Goal: Navigation & Orientation: Find specific page/section

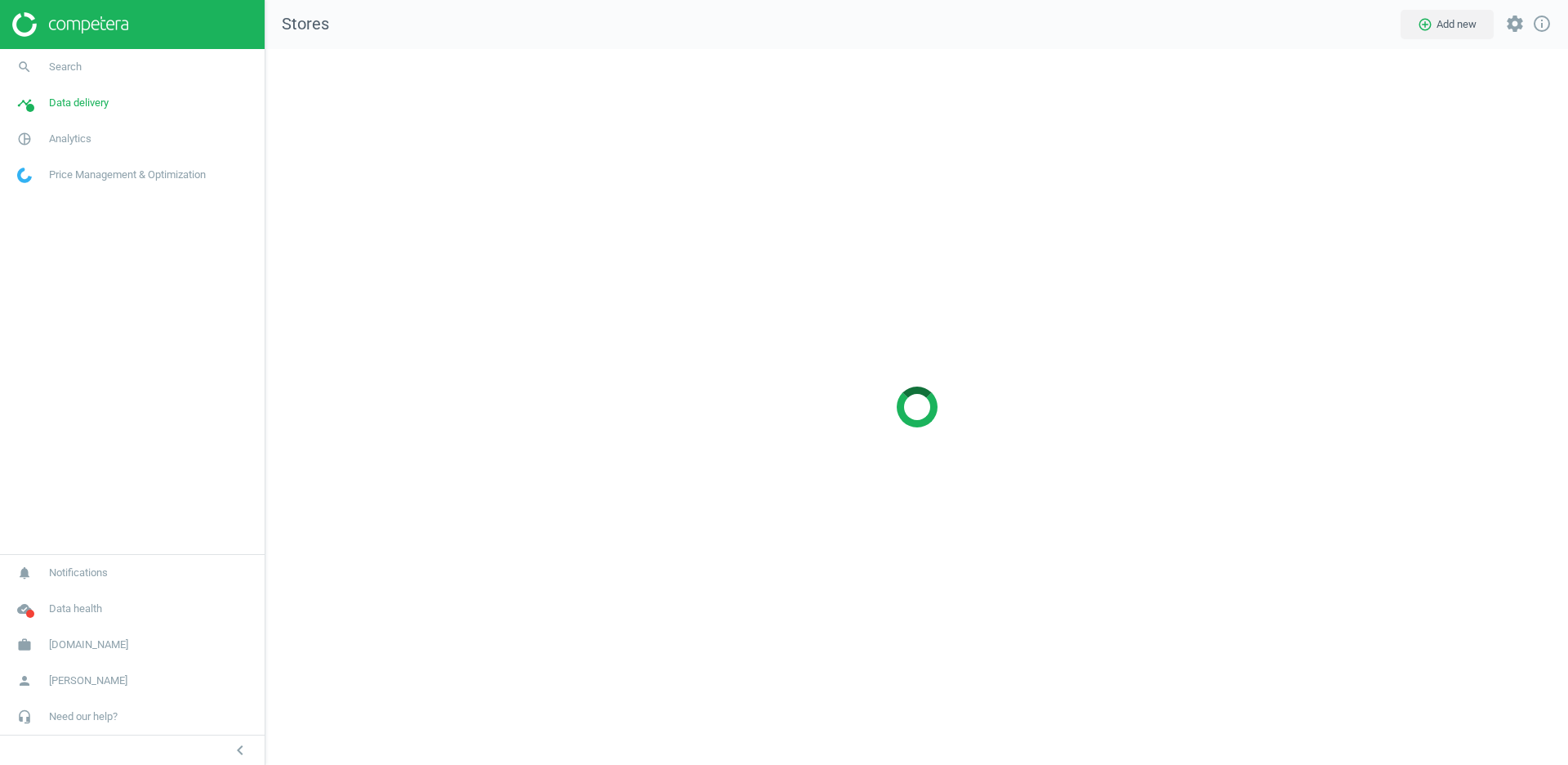
scroll to position [716, 1304]
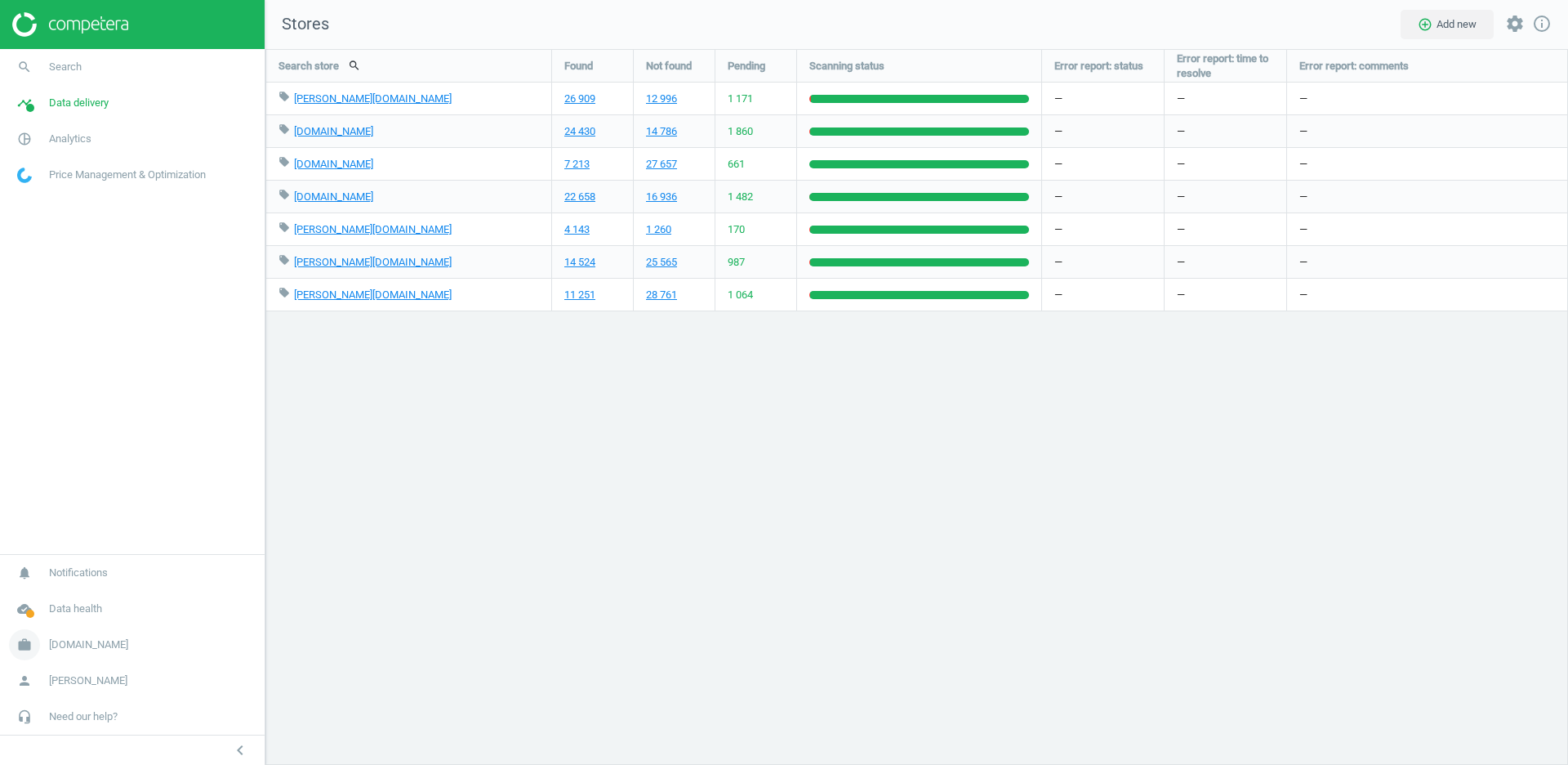
click at [73, 647] on span "[DOMAIN_NAME]" at bounding box center [89, 645] width 79 height 15
click at [68, 593] on span "Switch campaign" at bounding box center [54, 596] width 73 height 13
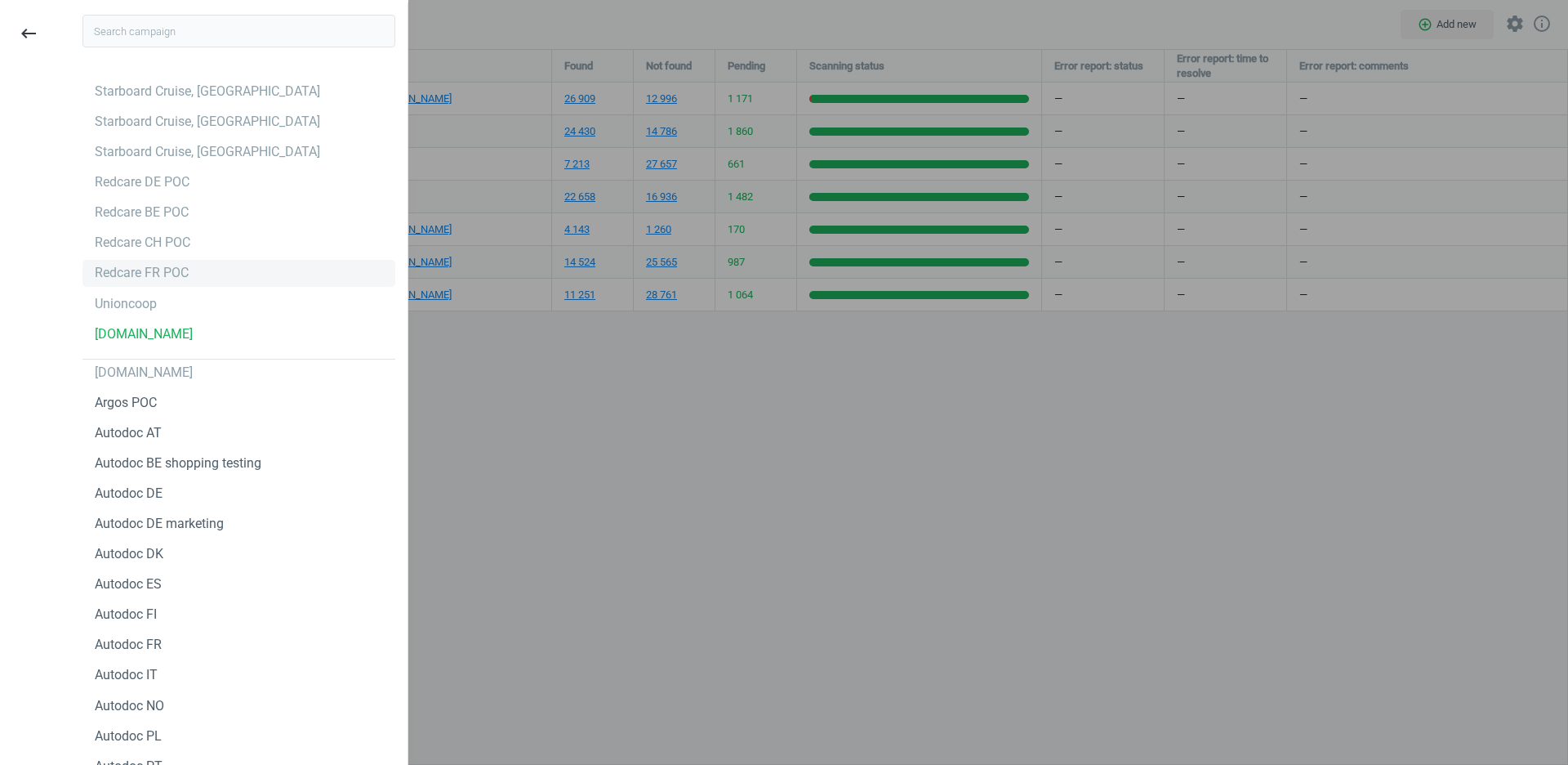
click at [201, 271] on div "Redcare FR POC" at bounding box center [239, 273] width 313 height 26
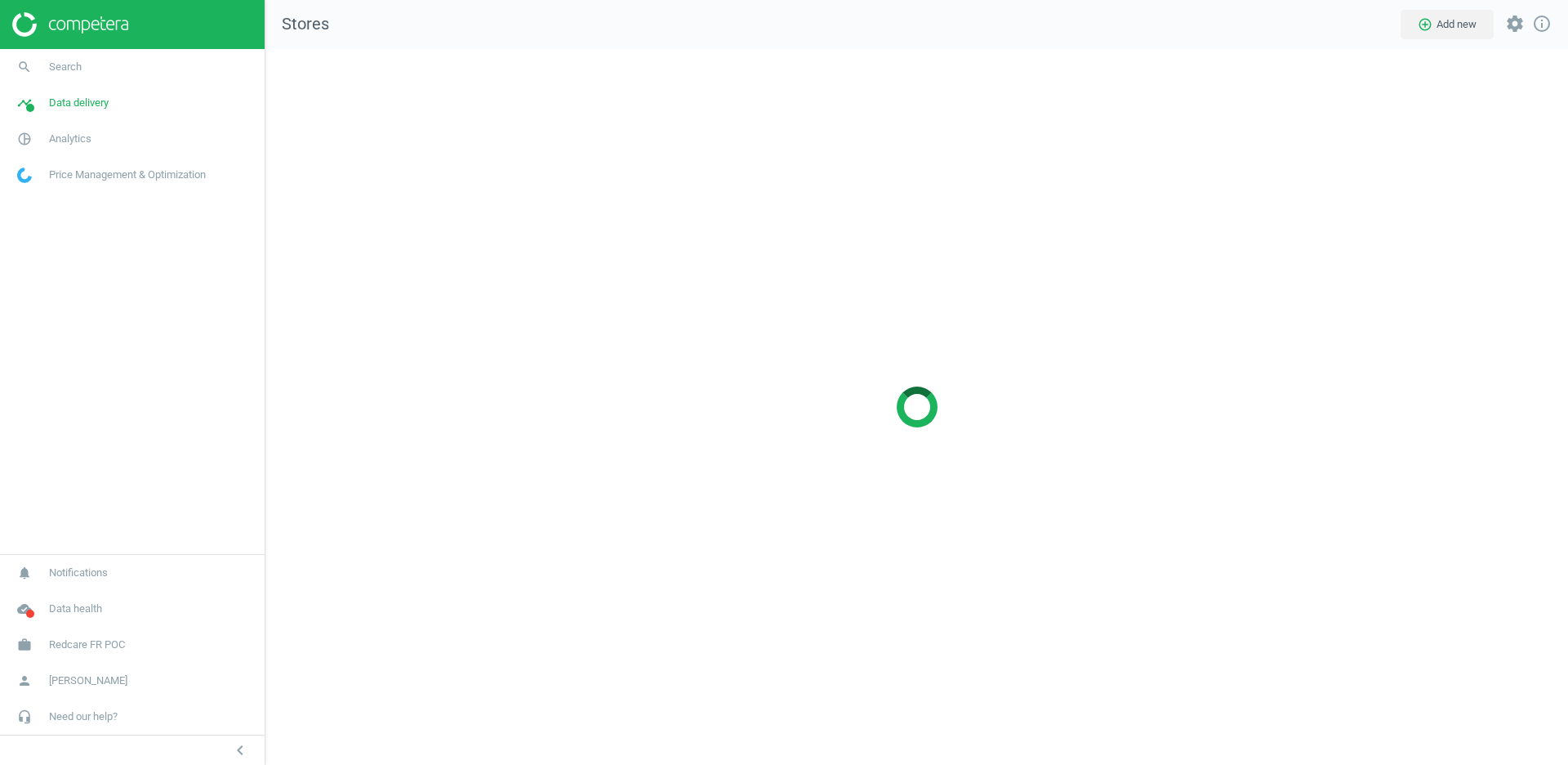
scroll to position [716, 1304]
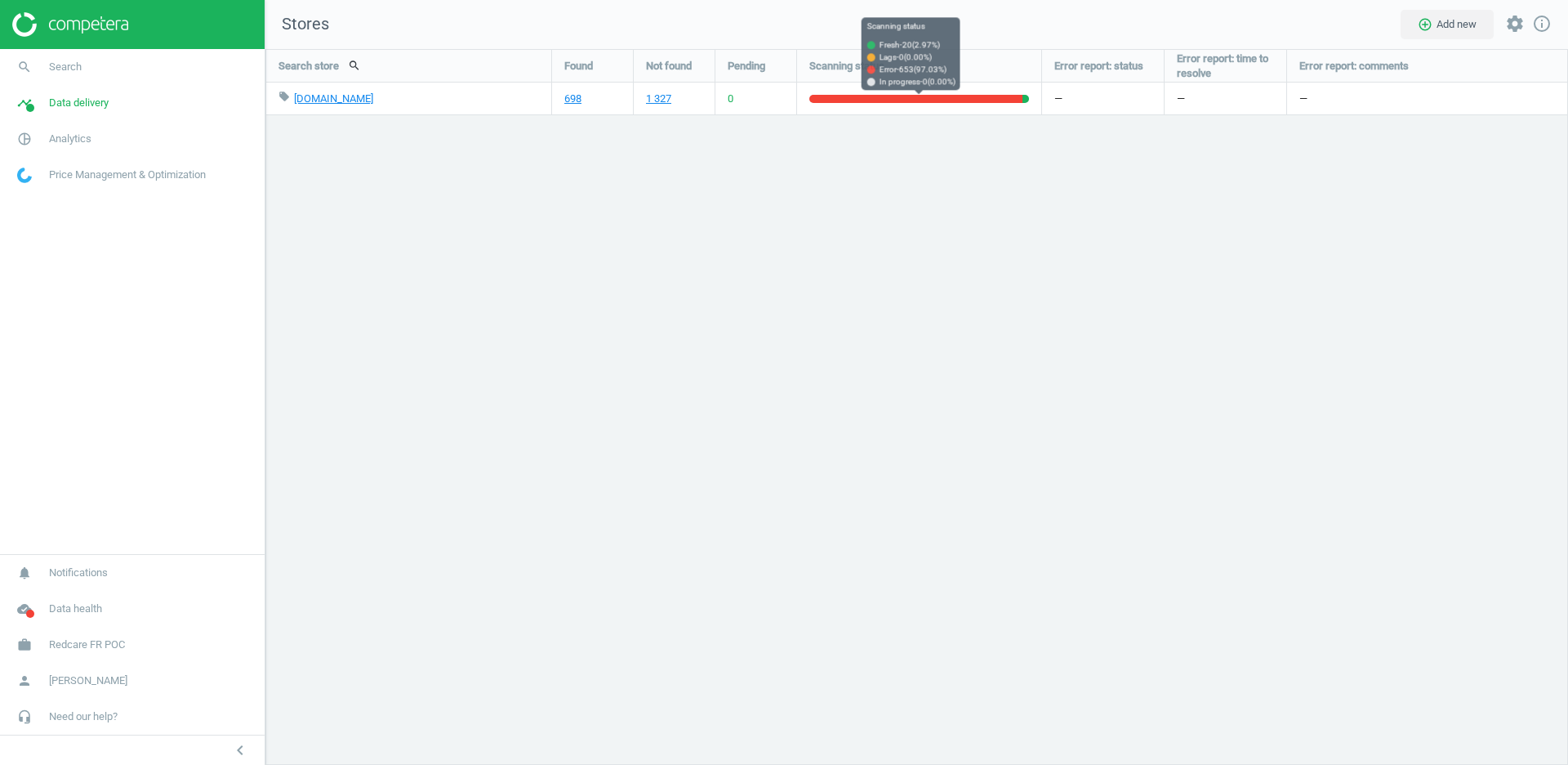
click at [846, 98] on div at bounding box center [916, 99] width 213 height 8
click at [390, 97] on icon "edit" at bounding box center [397, 97] width 15 height 15
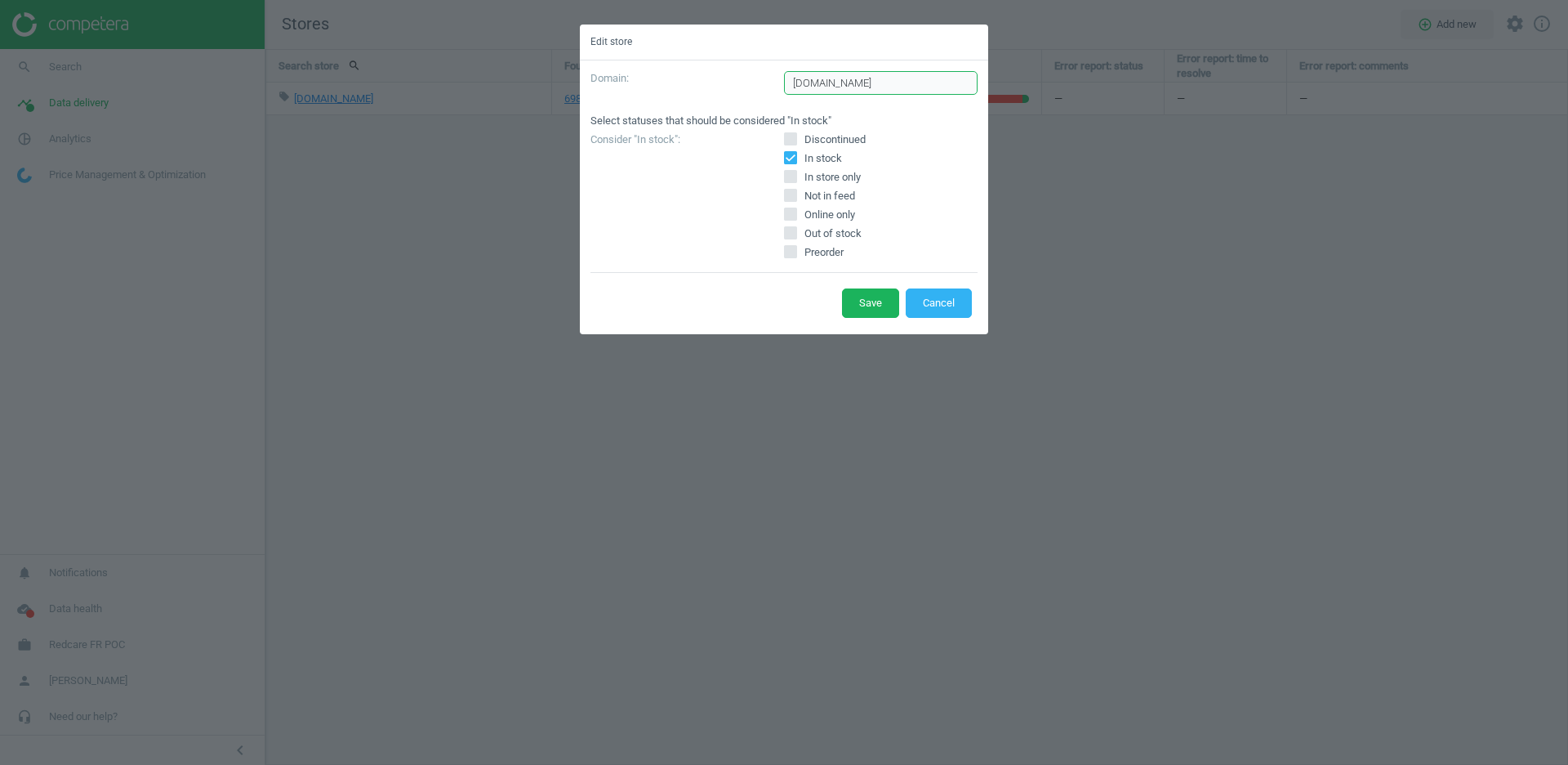
click at [877, 80] on input "easypara.fr" at bounding box center [881, 83] width 194 height 24
click at [925, 301] on button "Cancel" at bounding box center [939, 303] width 67 height 29
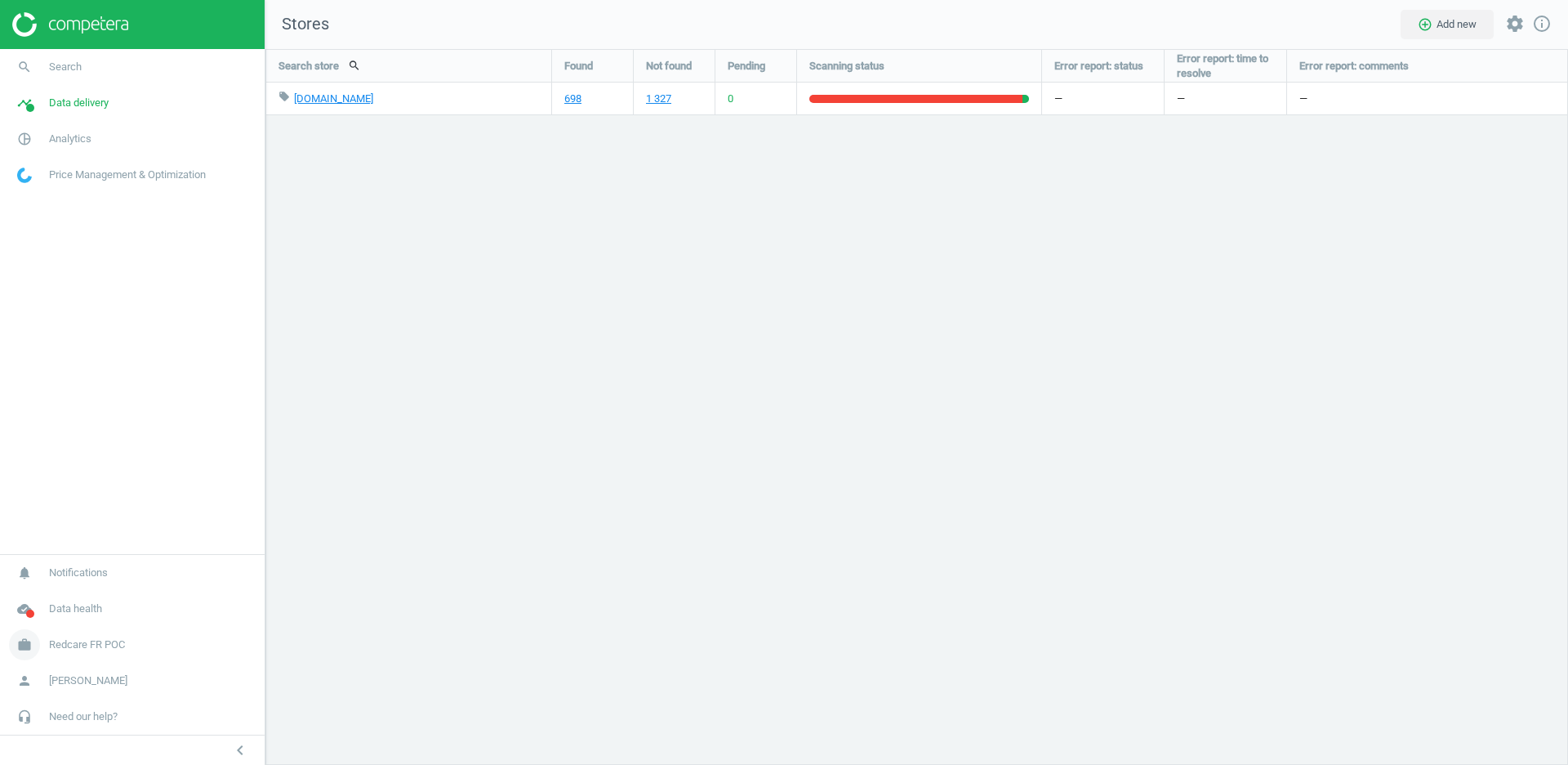
click at [83, 647] on span "Redcare FR POC" at bounding box center [87, 645] width 76 height 15
click at [79, 596] on span "Switch campaign" at bounding box center [54, 596] width 73 height 13
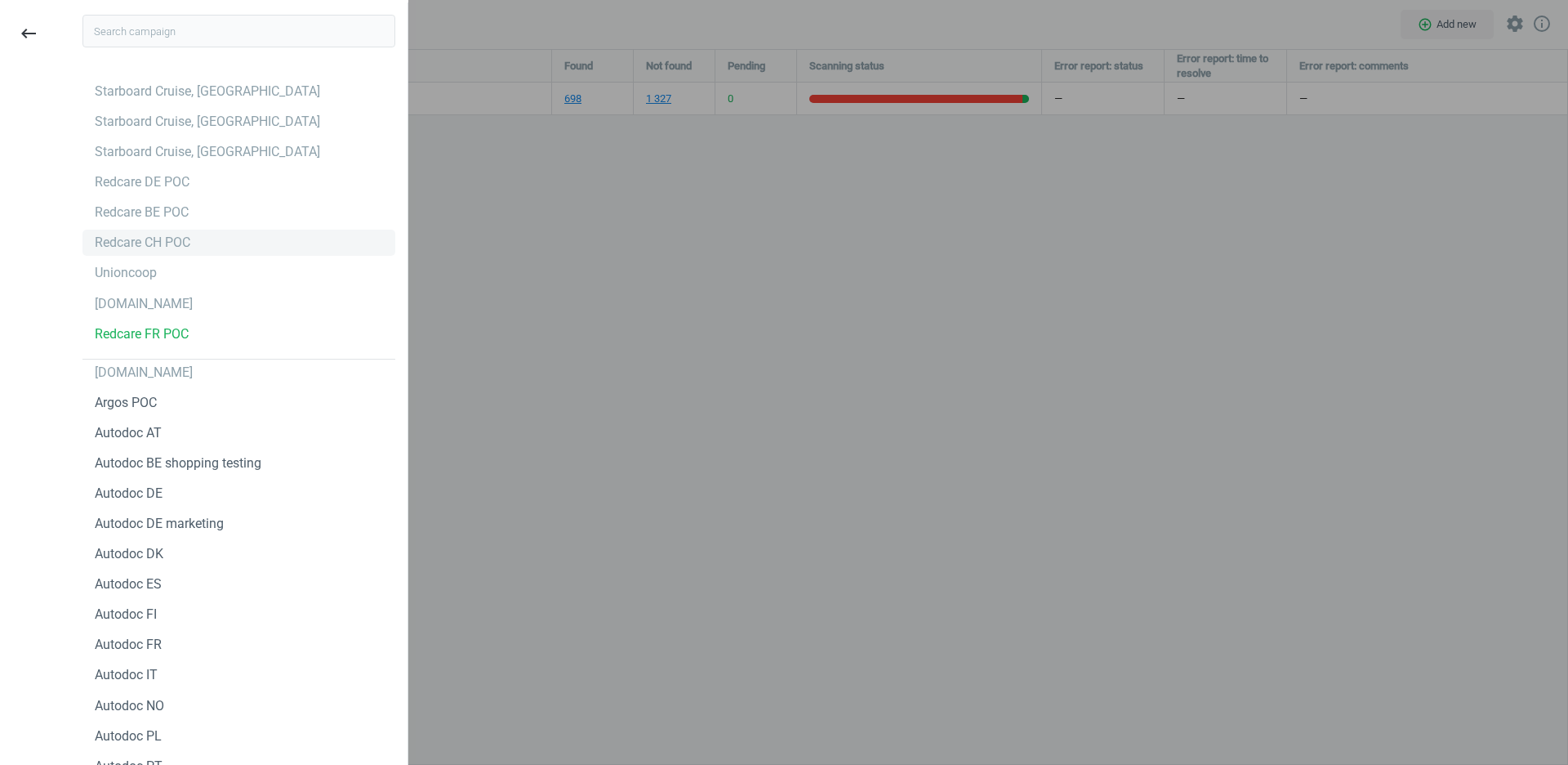
click at [177, 250] on div "Redcare CH POC" at bounding box center [143, 242] width 96 height 18
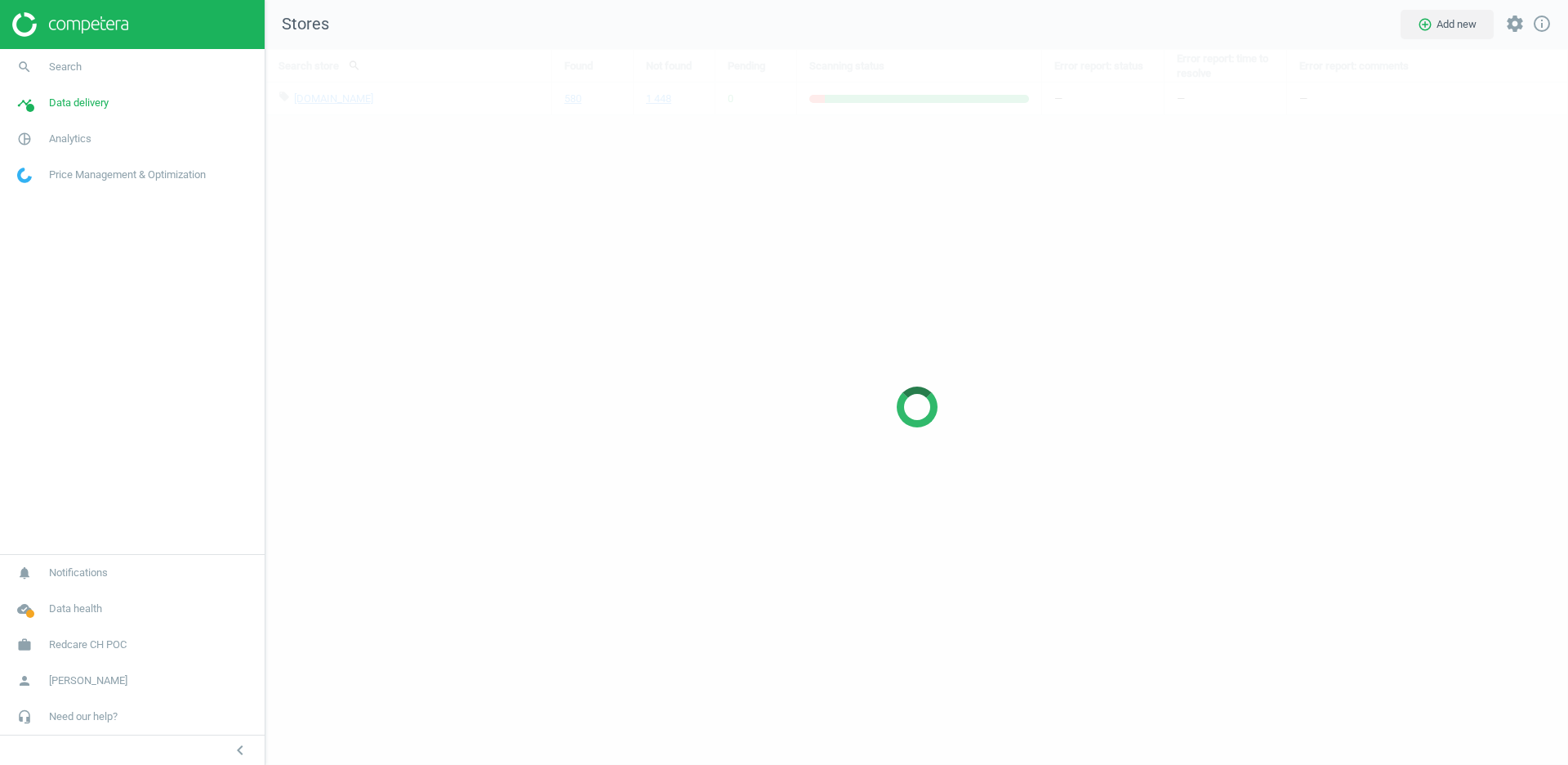
scroll to position [716, 1304]
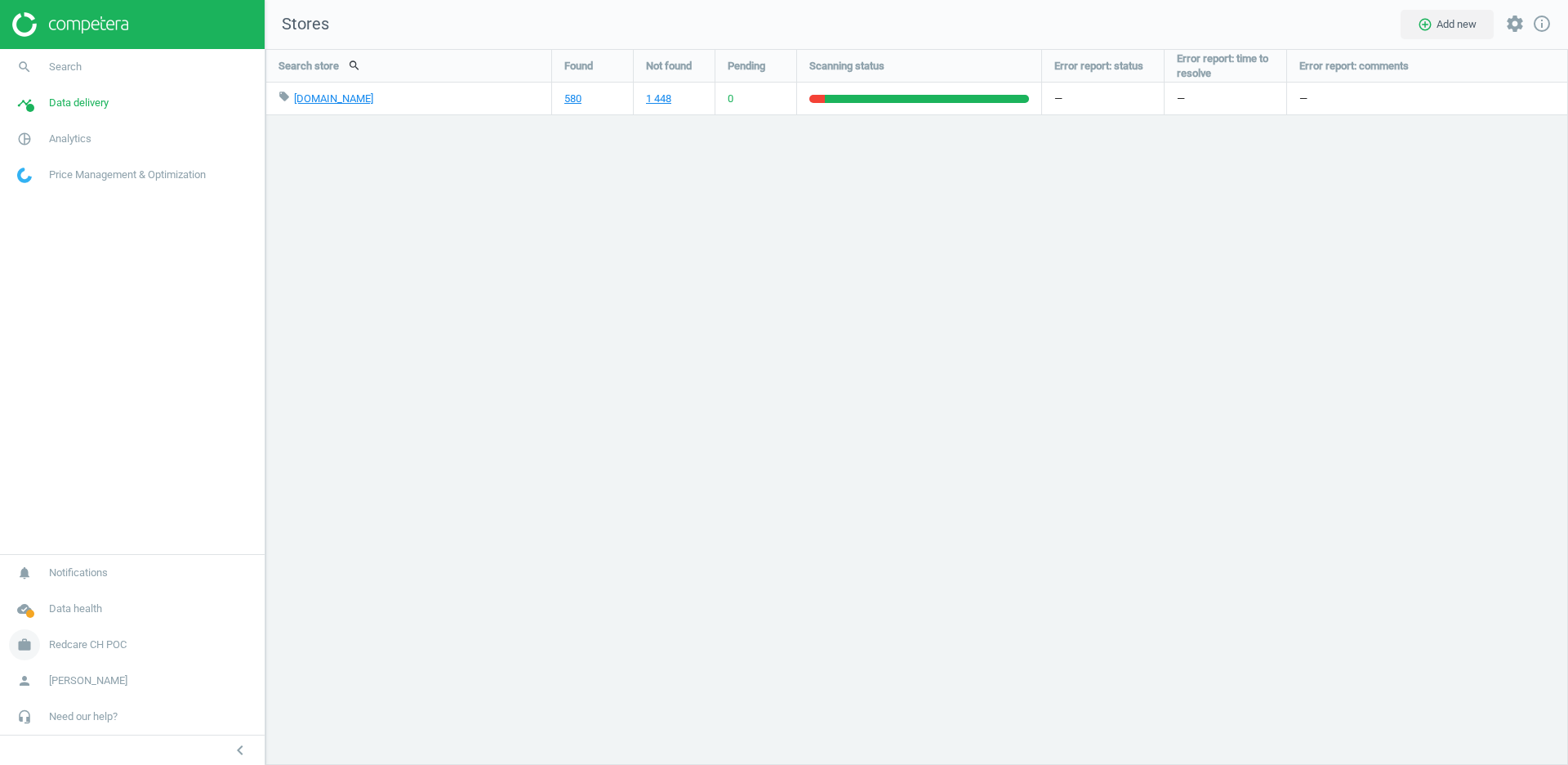
click at [92, 640] on span "Redcare CH POC" at bounding box center [88, 645] width 78 height 15
click at [64, 595] on span "Switch campaign" at bounding box center [54, 596] width 73 height 13
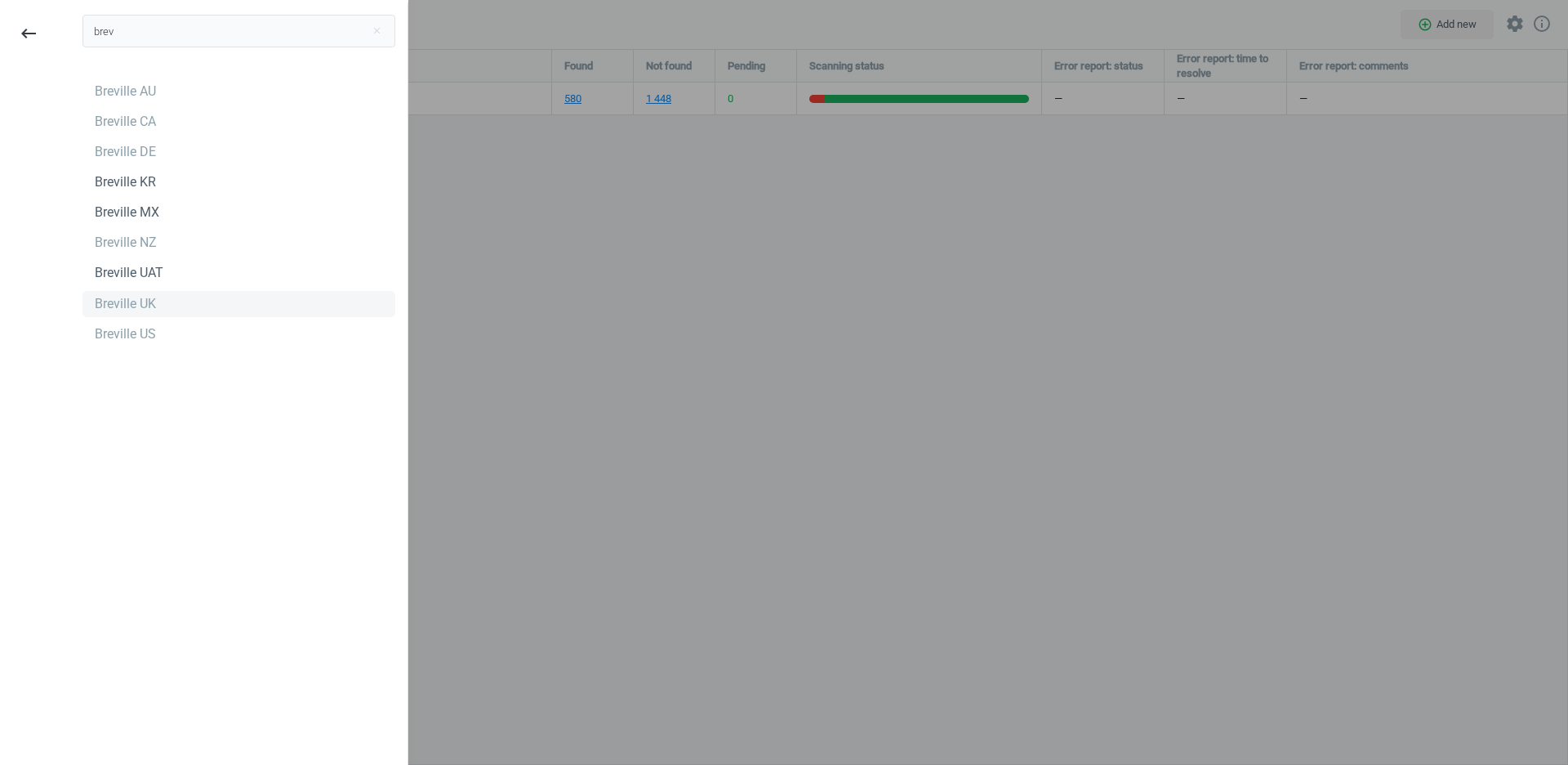
type input "brev"
click at [132, 303] on div "Breville UK" at bounding box center [125, 303] width 61 height 18
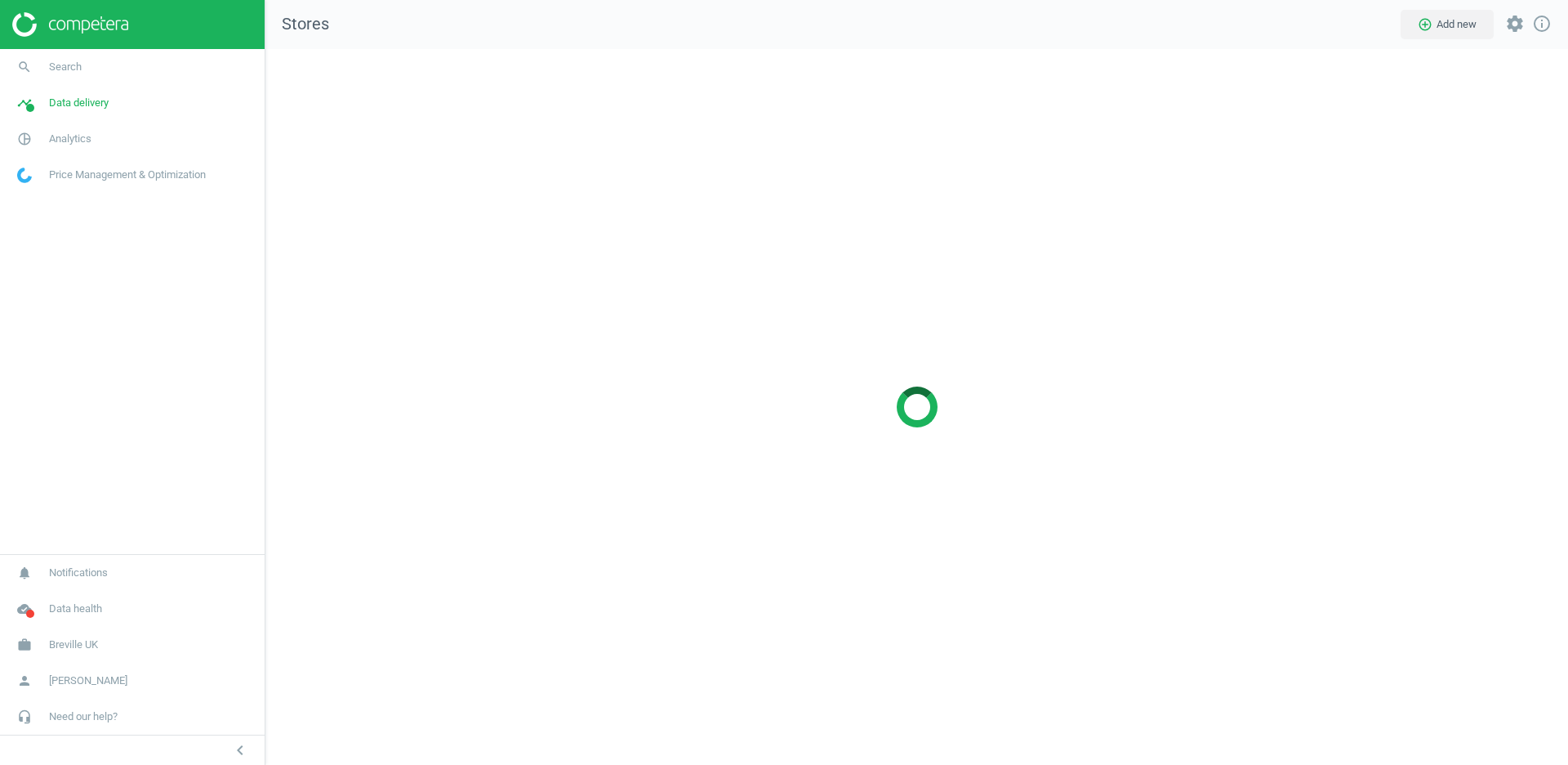
scroll to position [716, 1304]
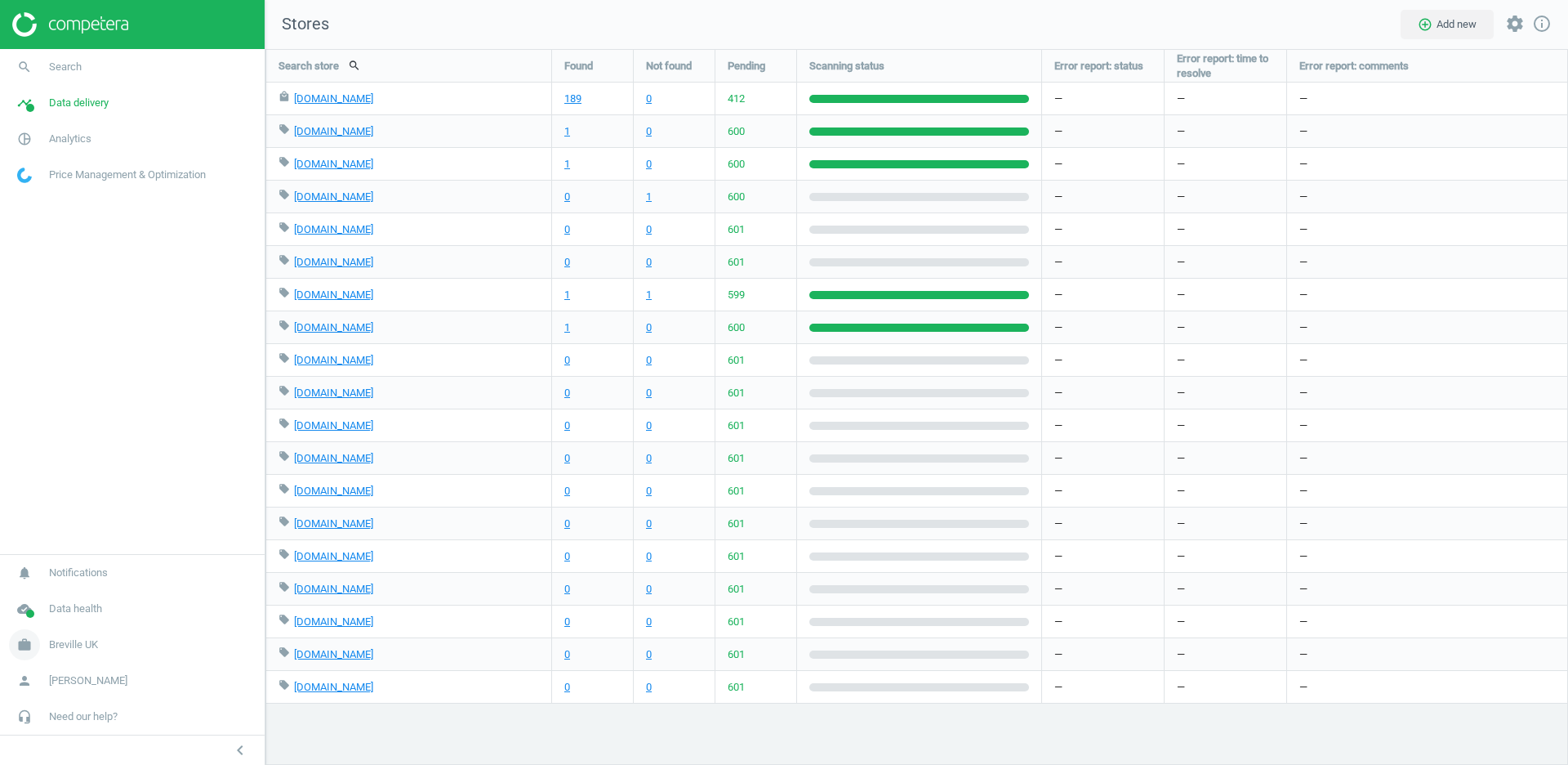
click at [77, 639] on span "Breville UK" at bounding box center [73, 645] width 49 height 15
click at [66, 596] on span "Switch campaign" at bounding box center [54, 596] width 73 height 13
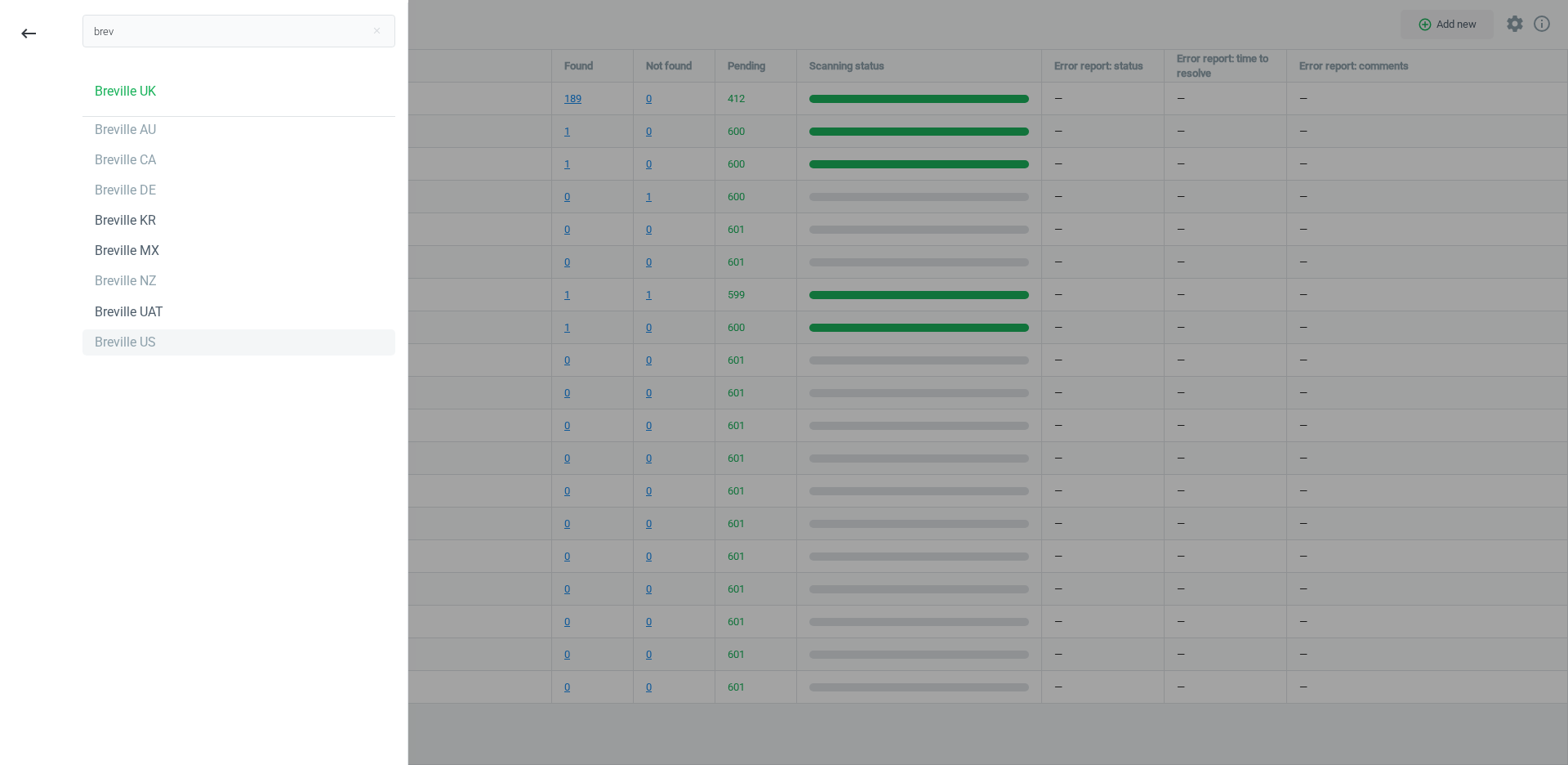
type input "brev"
click at [162, 335] on div "Breville US" at bounding box center [239, 342] width 313 height 26
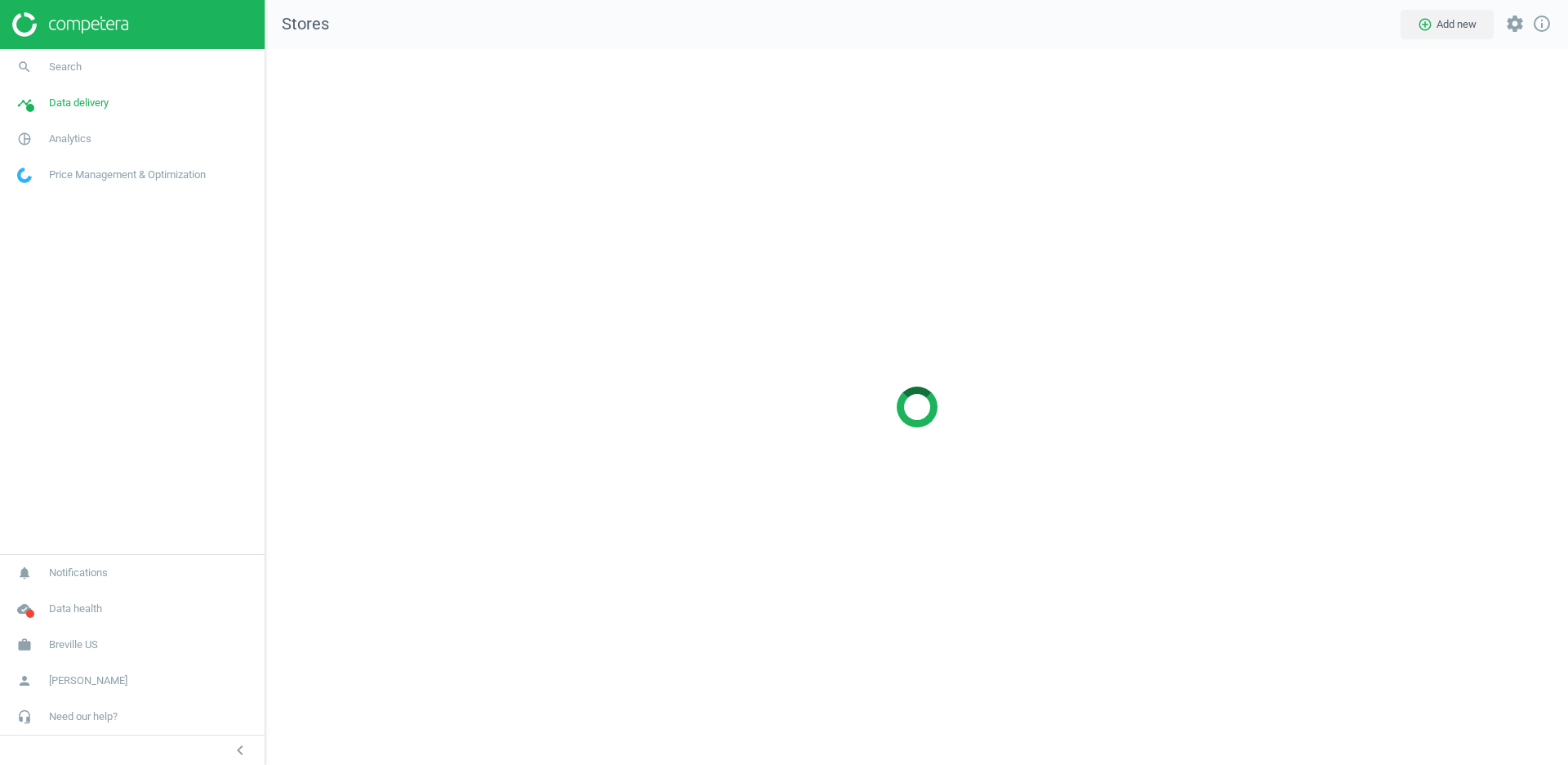
scroll to position [716, 1304]
click at [83, 646] on span "[DOMAIN_NAME]" at bounding box center [89, 645] width 79 height 15
click at [70, 593] on span "Switch campaign" at bounding box center [54, 596] width 73 height 13
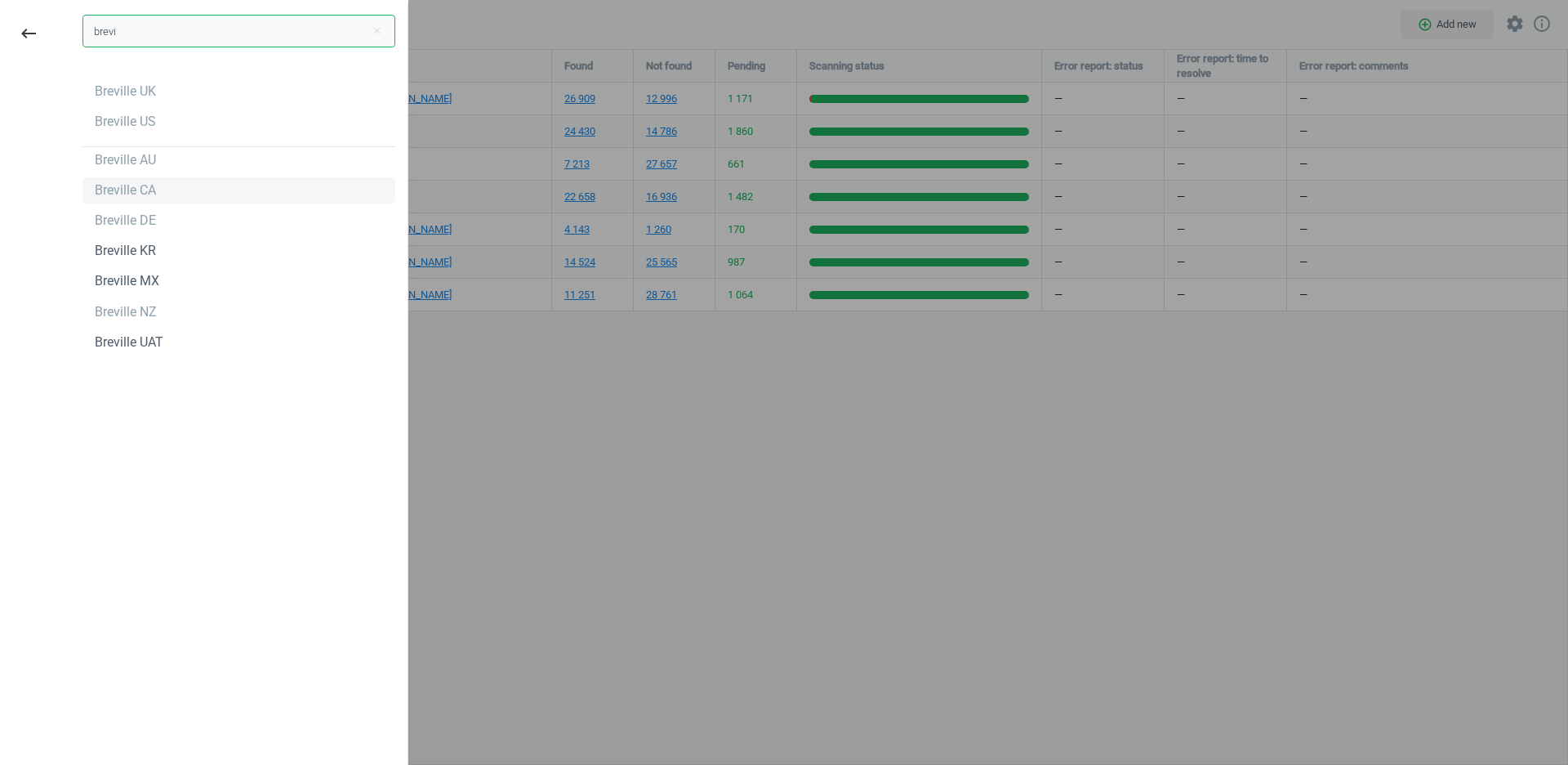
type input "brevi"
click at [152, 182] on div "Breville CA" at bounding box center [125, 190] width 61 height 18
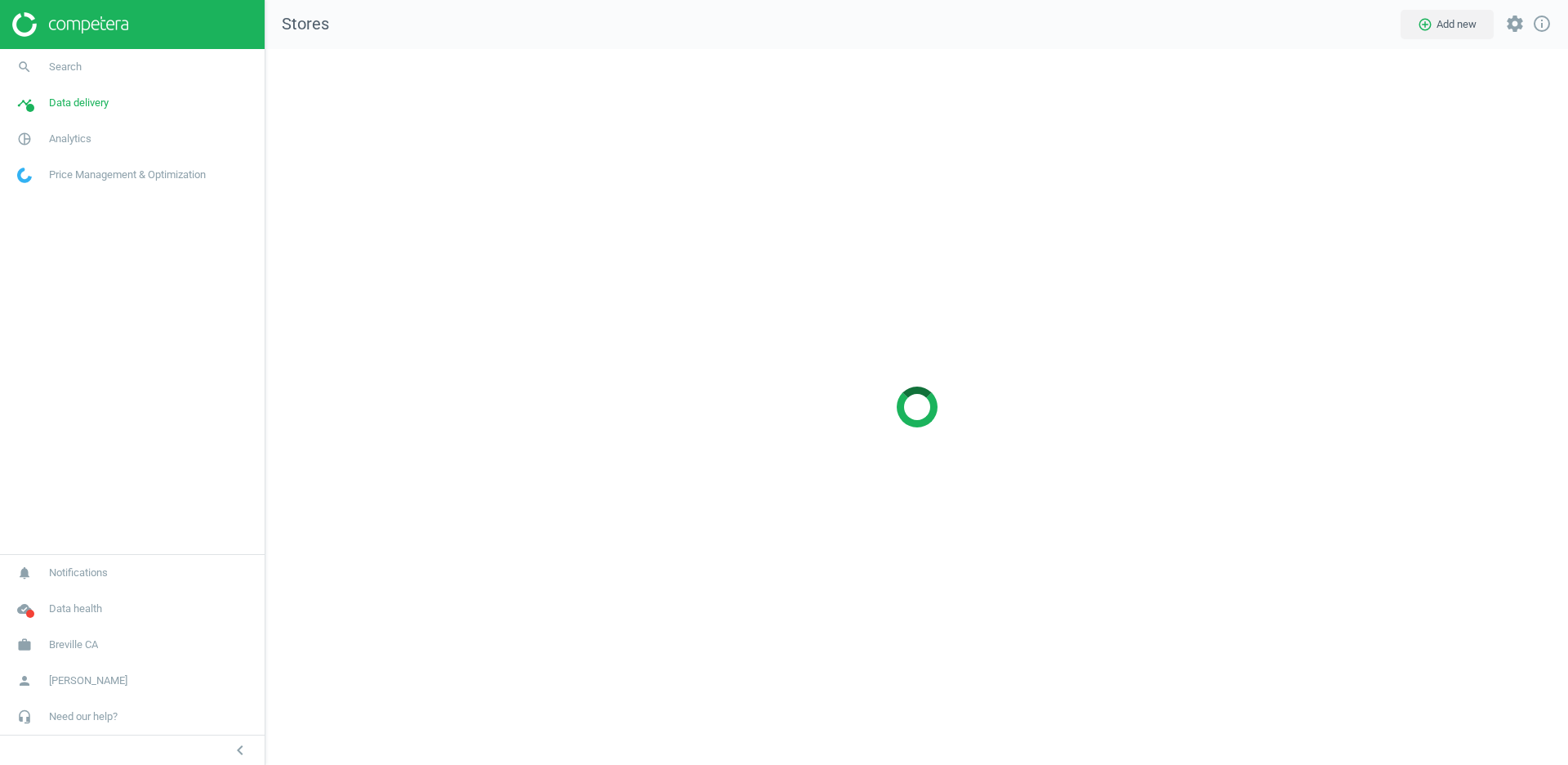
scroll to position [716, 1304]
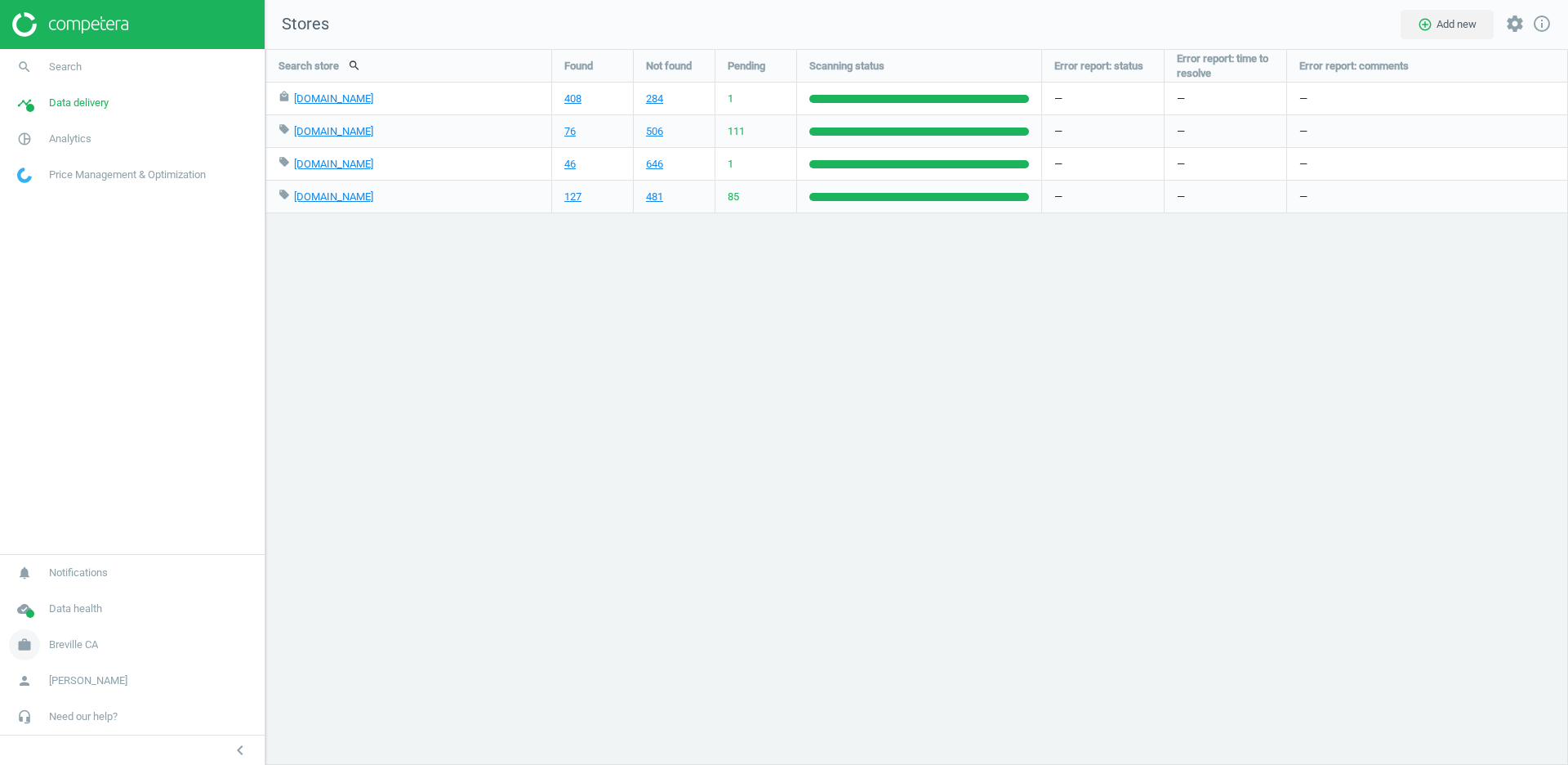
click at [79, 652] on span "Breville CA" at bounding box center [73, 645] width 49 height 15
click at [52, 593] on span "Switch campaign" at bounding box center [54, 596] width 73 height 13
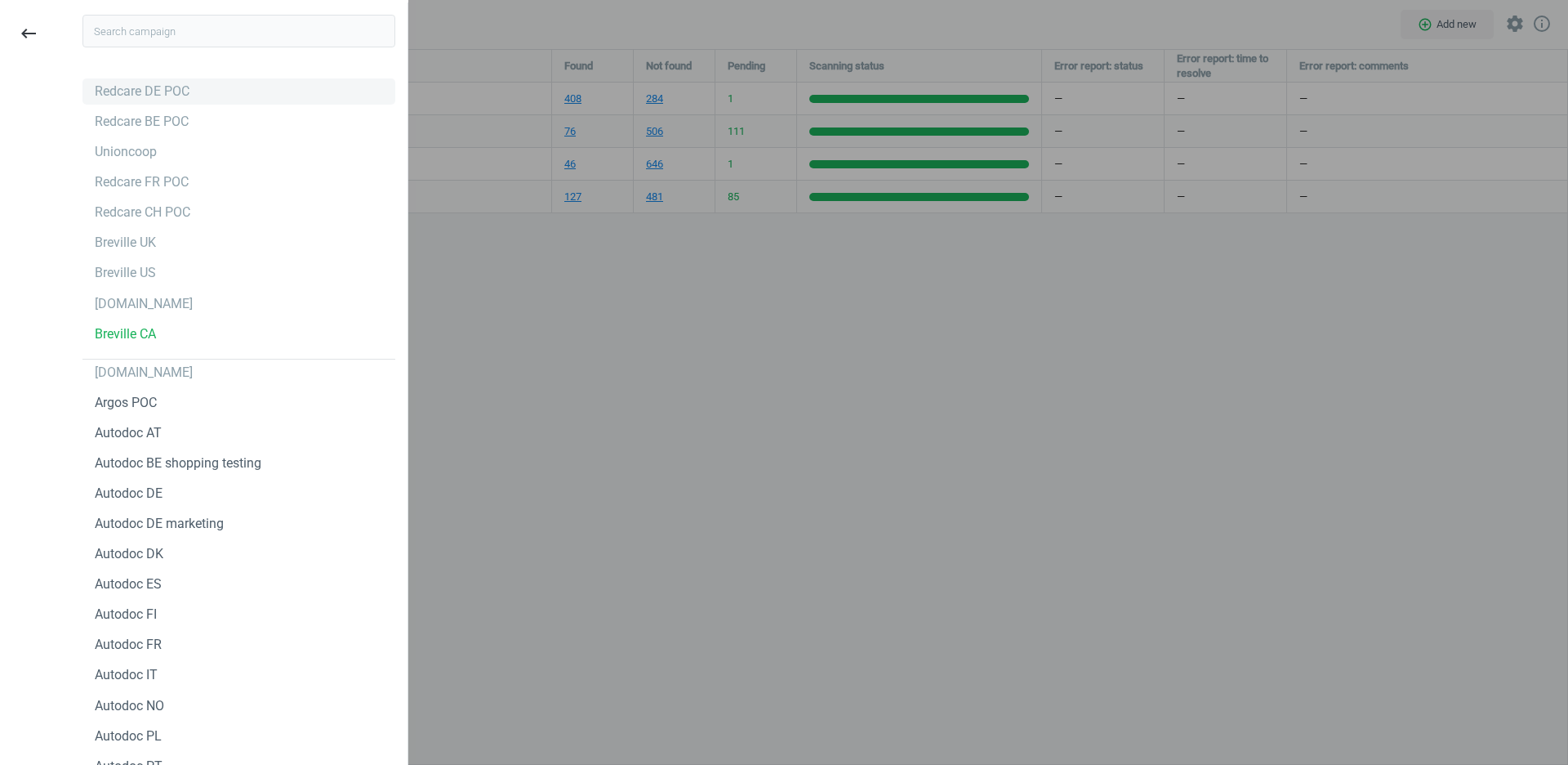
click at [188, 88] on div "Redcare DE POC" at bounding box center [143, 92] width 95 height 18
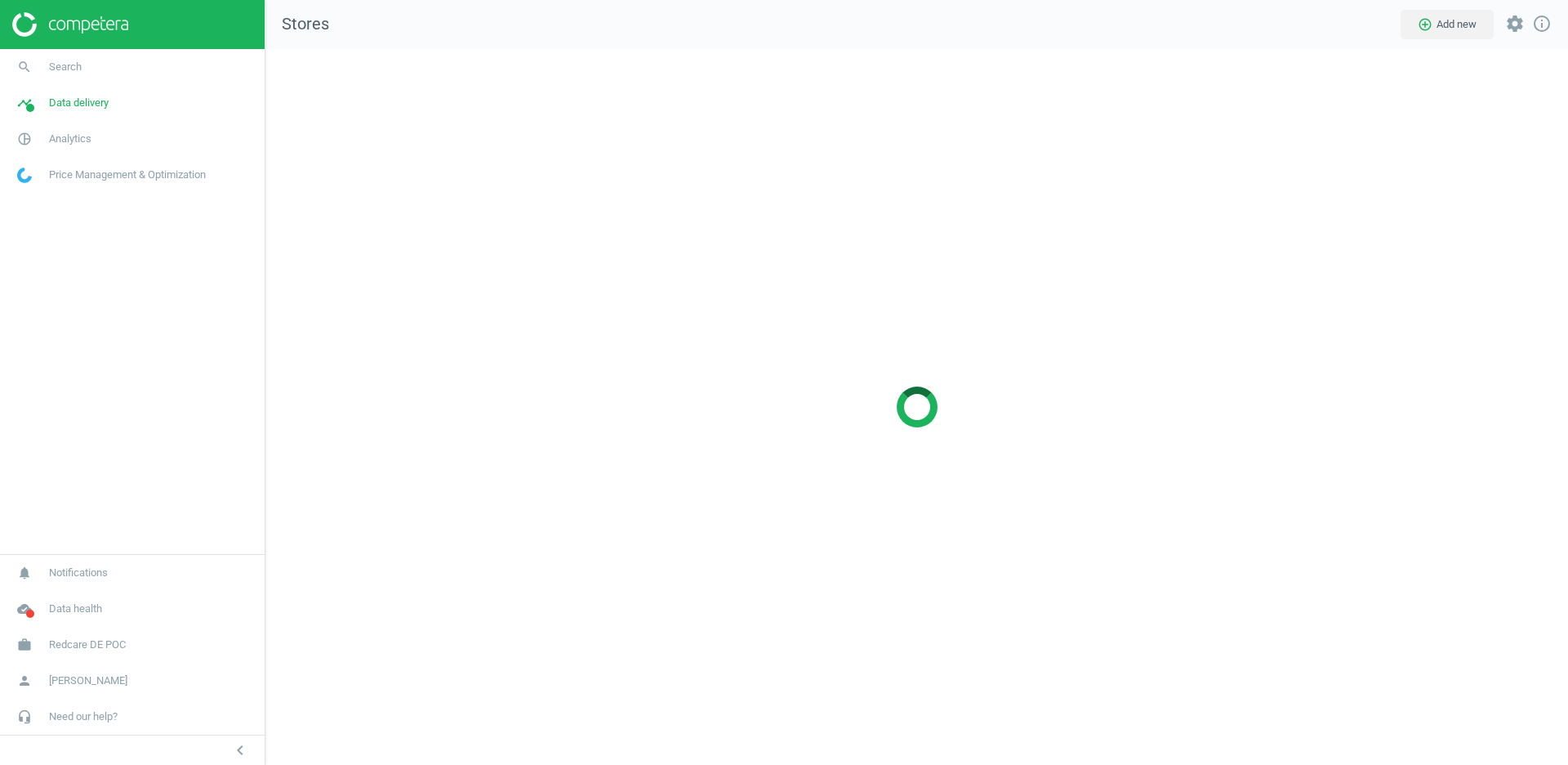
scroll to position [716, 1304]
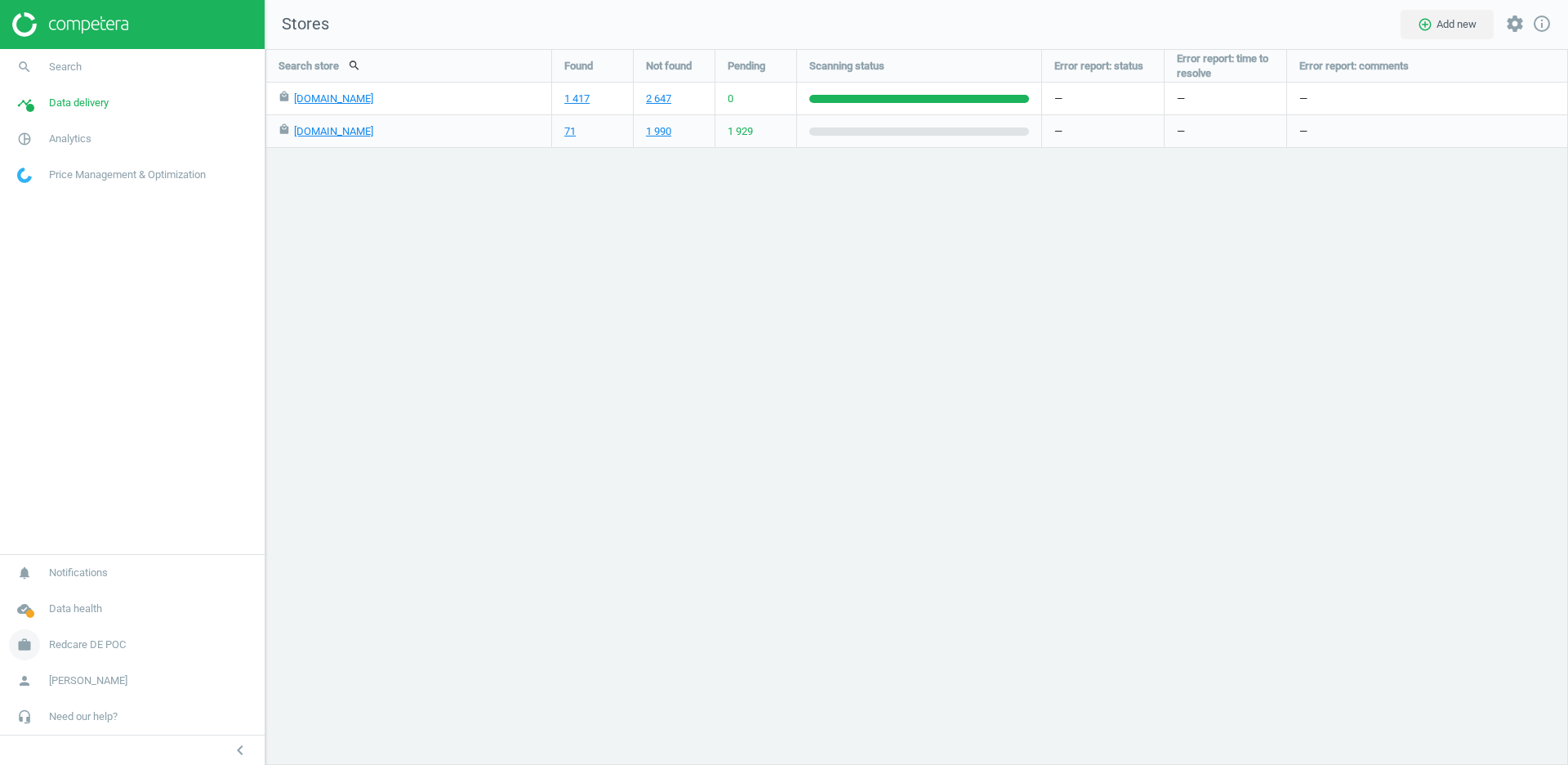
click at [93, 649] on span "Redcare DE POC" at bounding box center [87, 645] width 77 height 15
click at [48, 594] on span "Switch campaign" at bounding box center [54, 596] width 73 height 13
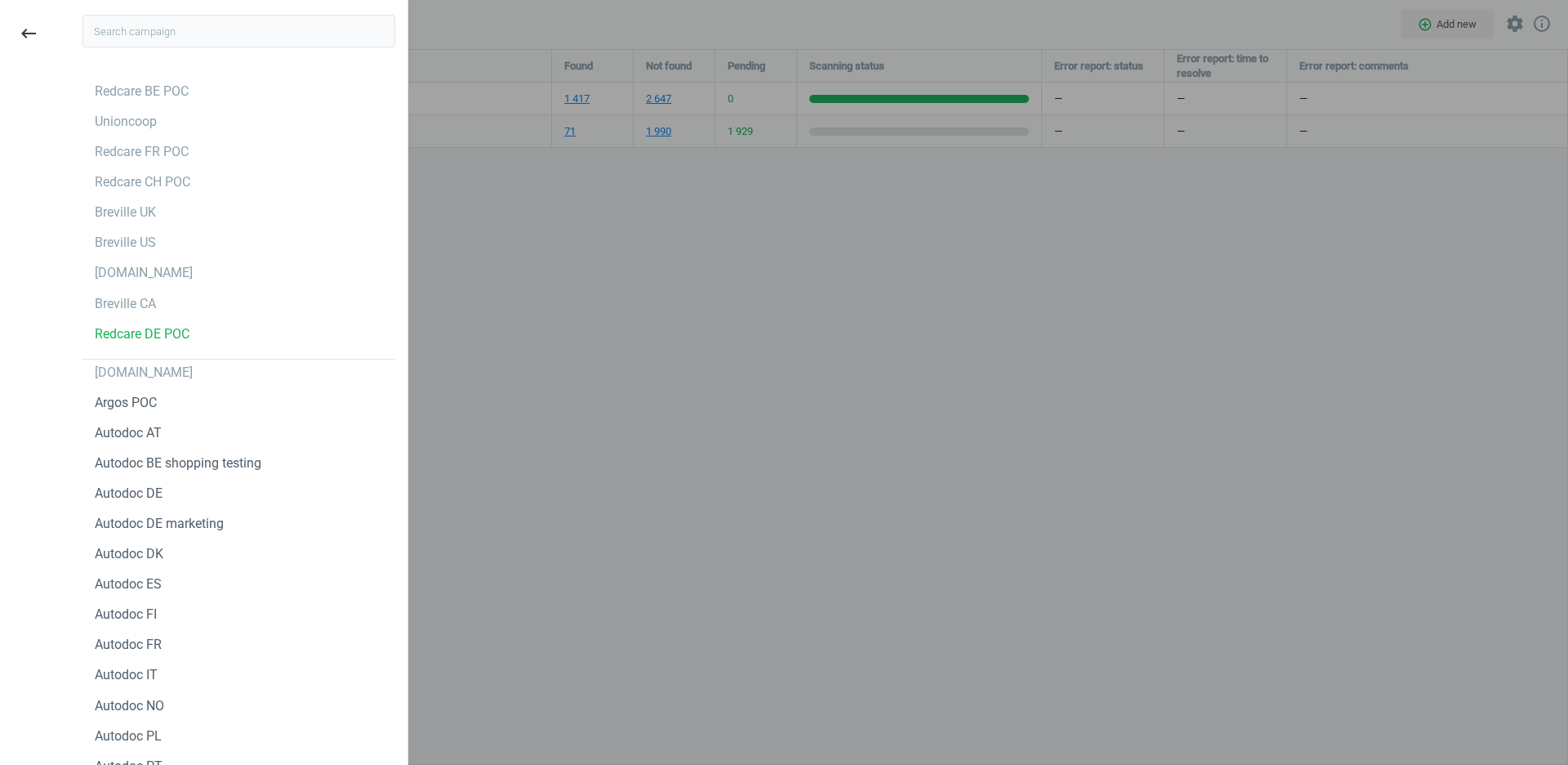
click at [162, 74] on div "Redcare BE POC Unioncoop Redcare FR POC Redcare CH POC Breville UK Breville US …" at bounding box center [238, 418] width 338 height 698
click at [146, 99] on div "Redcare BE POC" at bounding box center [142, 92] width 94 height 18
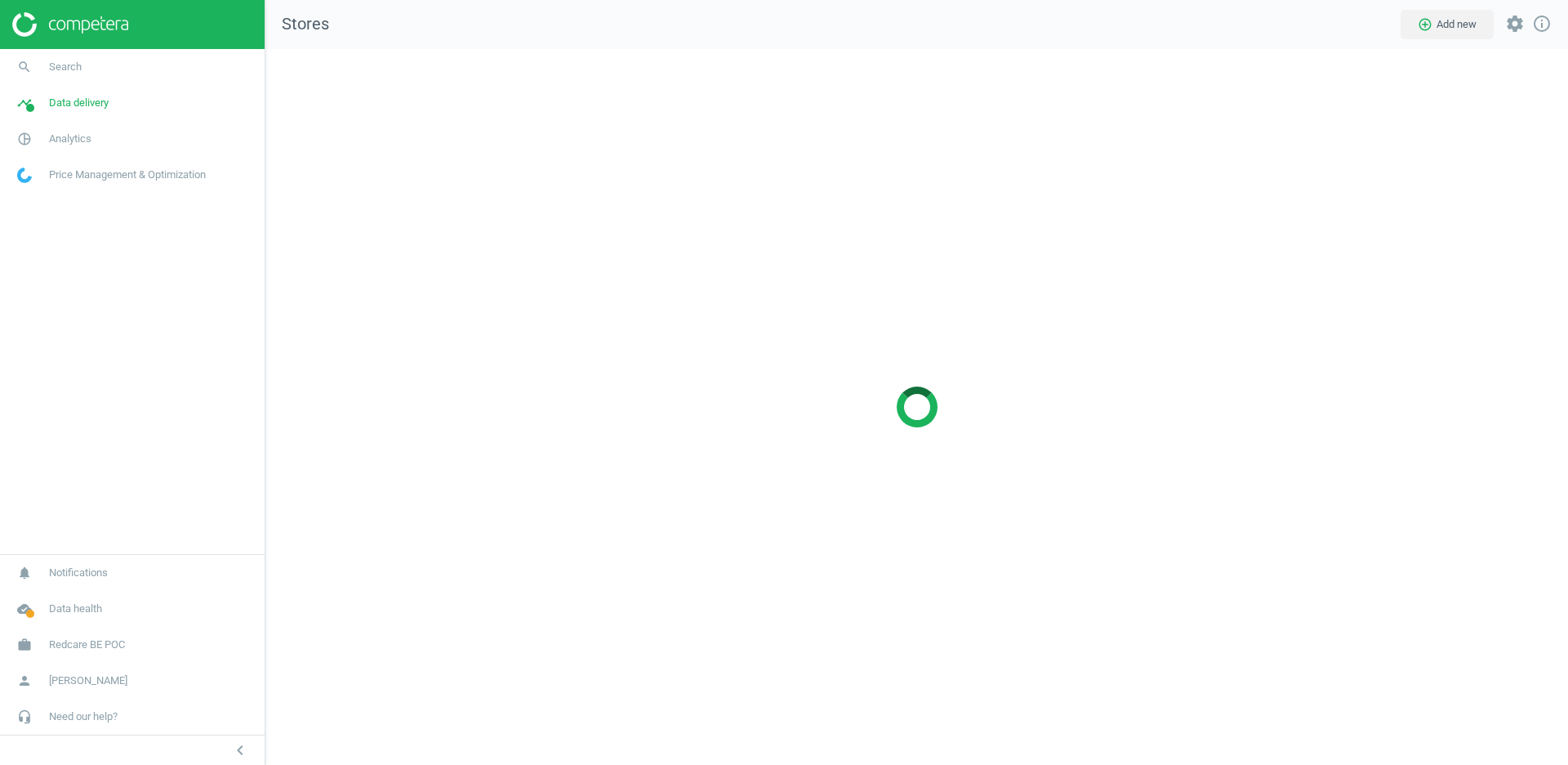
scroll to position [716, 1304]
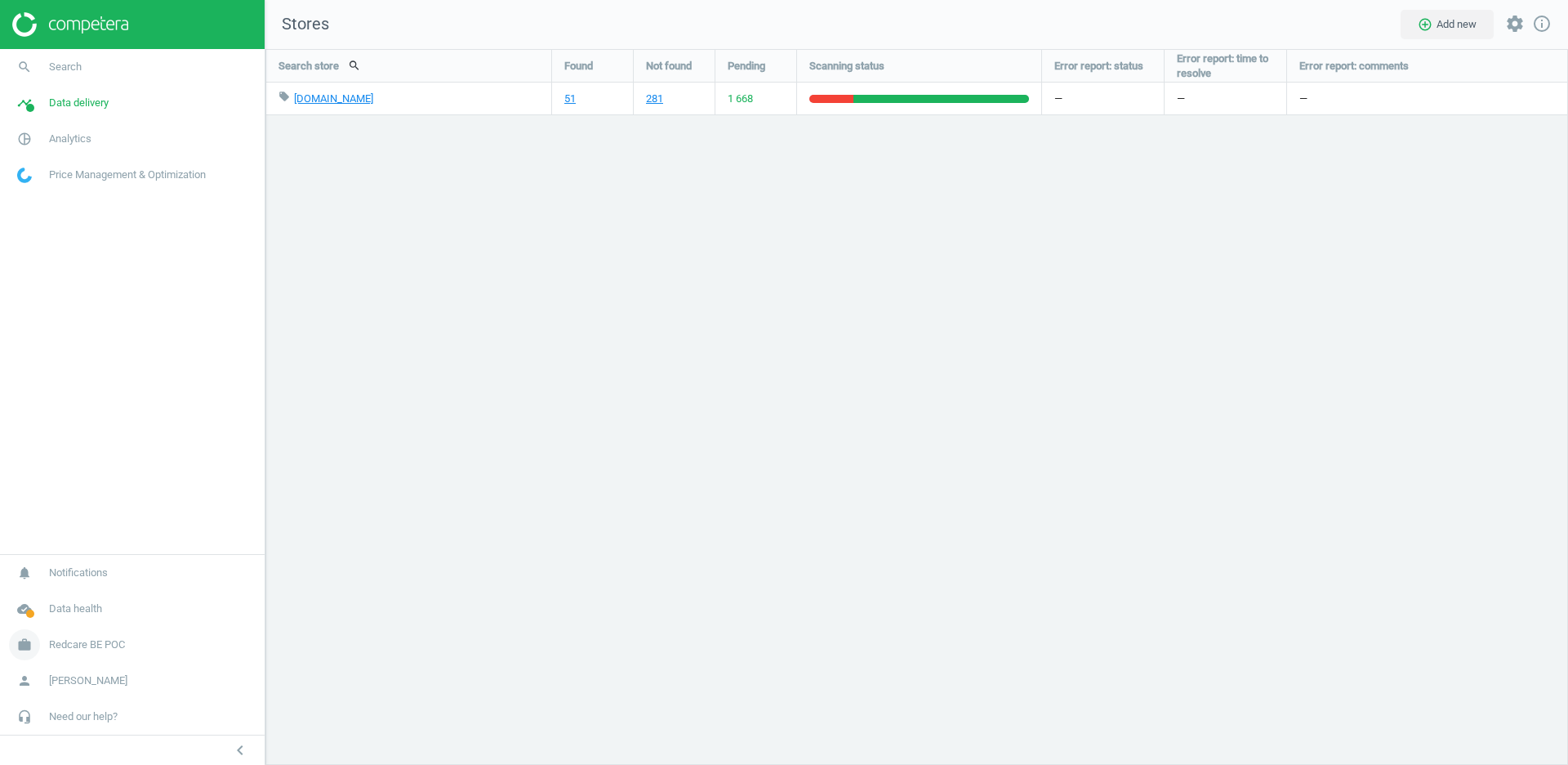
click at [93, 647] on span "Redcare BE POC" at bounding box center [87, 645] width 76 height 15
click at [38, 598] on span "Switch campaign" at bounding box center [54, 596] width 73 height 13
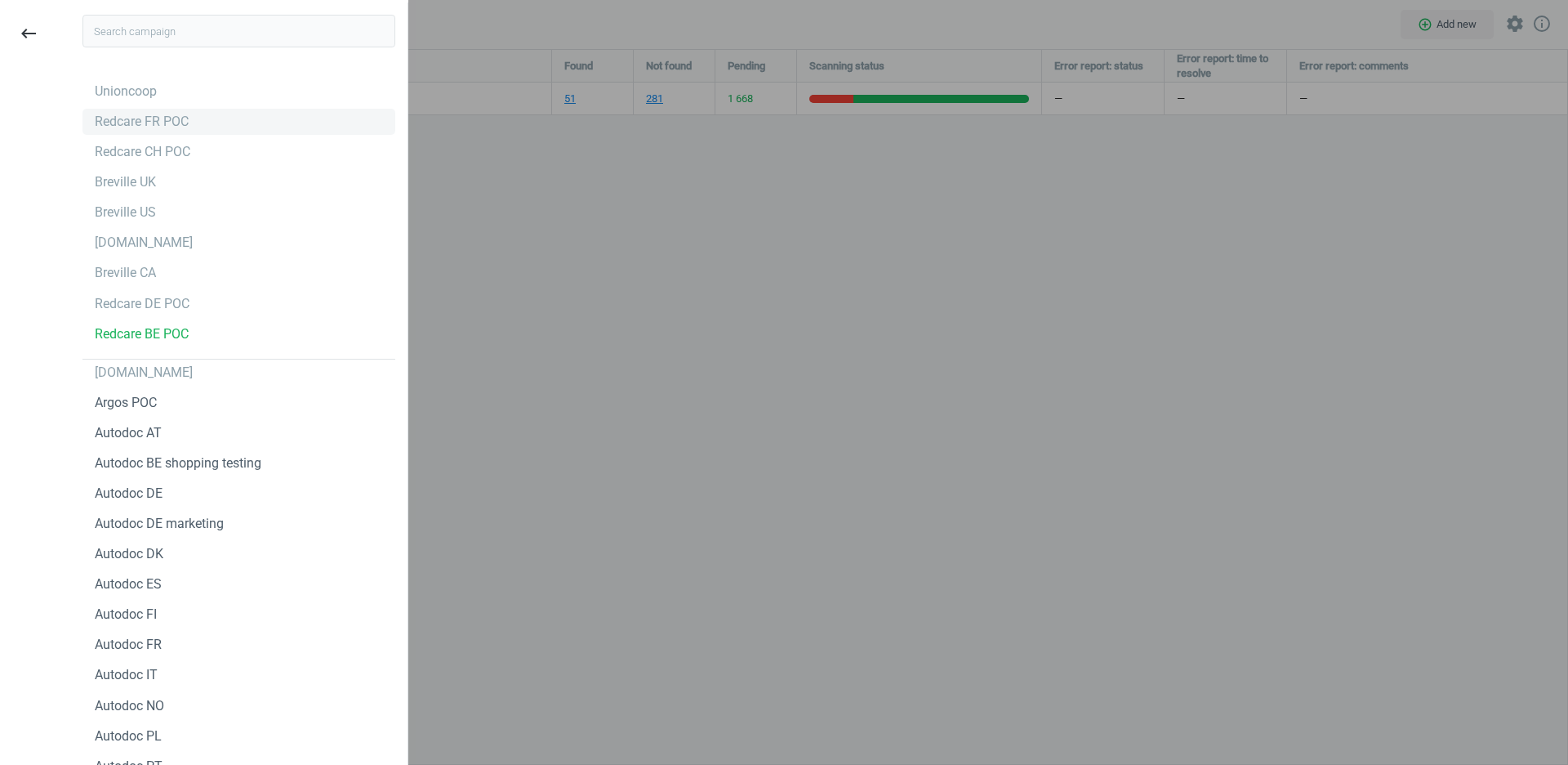
click at [156, 125] on div "Redcare FR POC" at bounding box center [142, 121] width 94 height 18
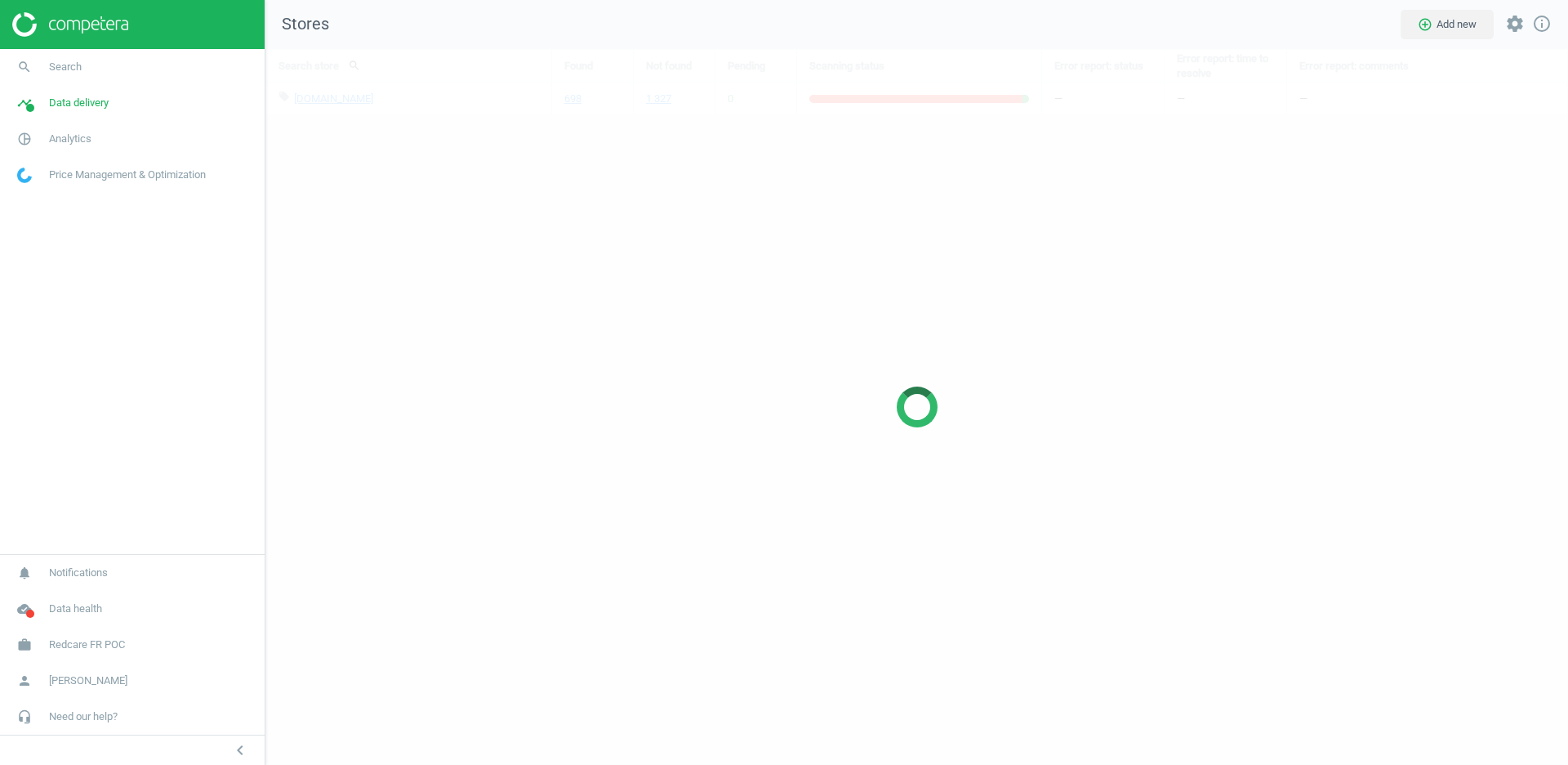
scroll to position [716, 1304]
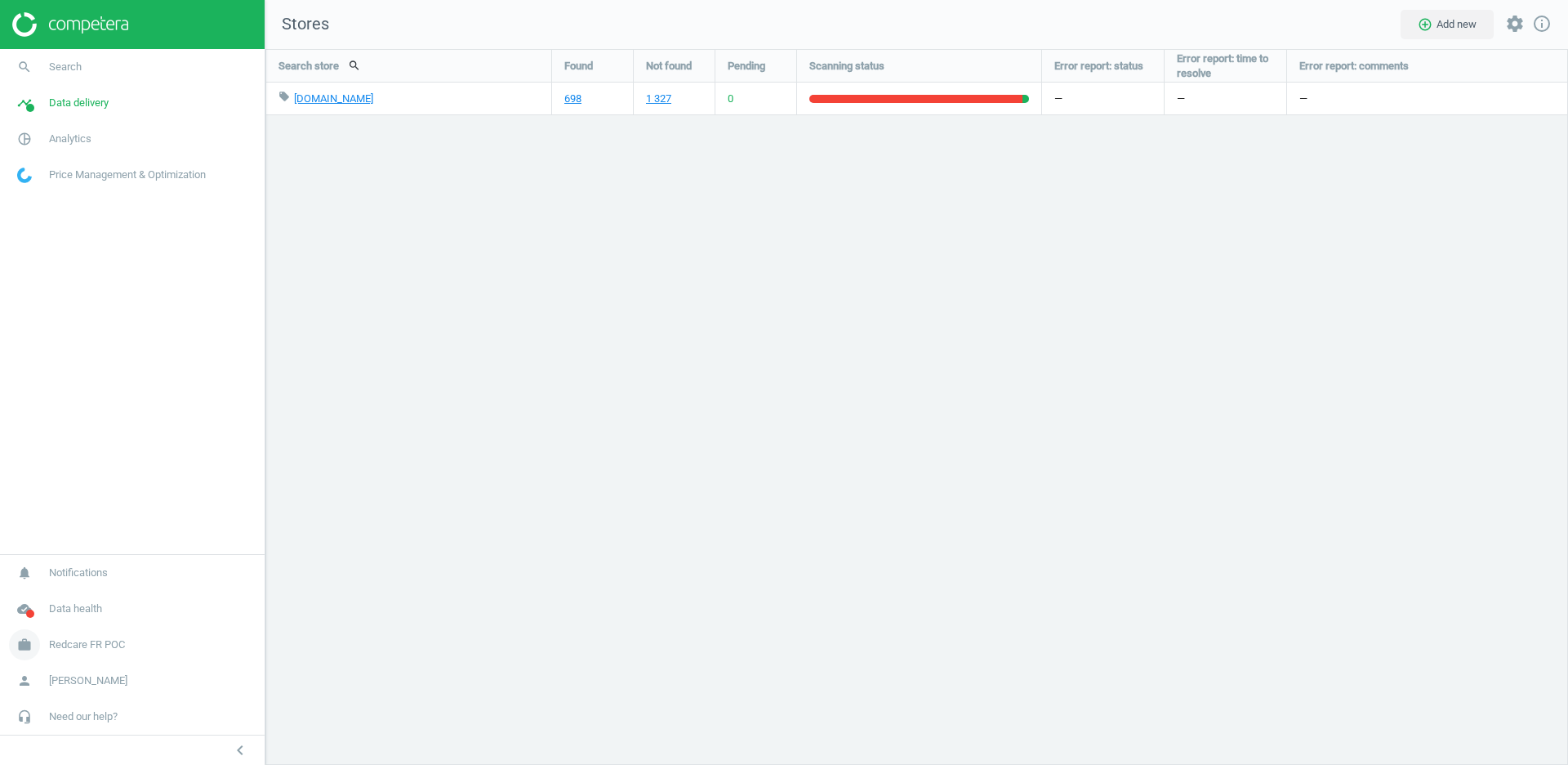
click at [77, 649] on span "Redcare FR POC" at bounding box center [87, 645] width 76 height 15
click at [57, 604] on link "Switch campaign" at bounding box center [132, 596] width 264 height 24
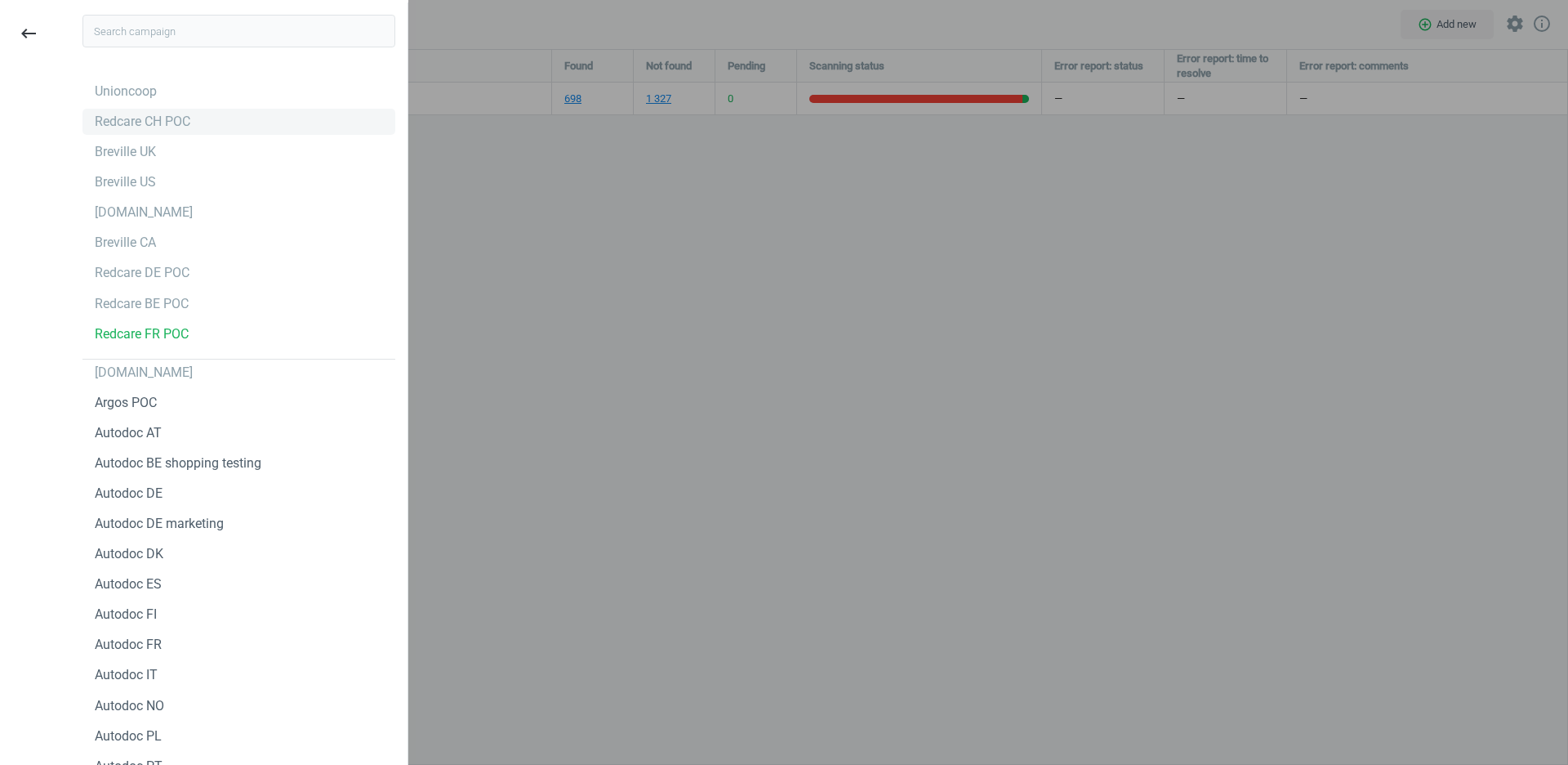
click at [188, 110] on div "Redcare CH POC" at bounding box center [239, 122] width 313 height 26
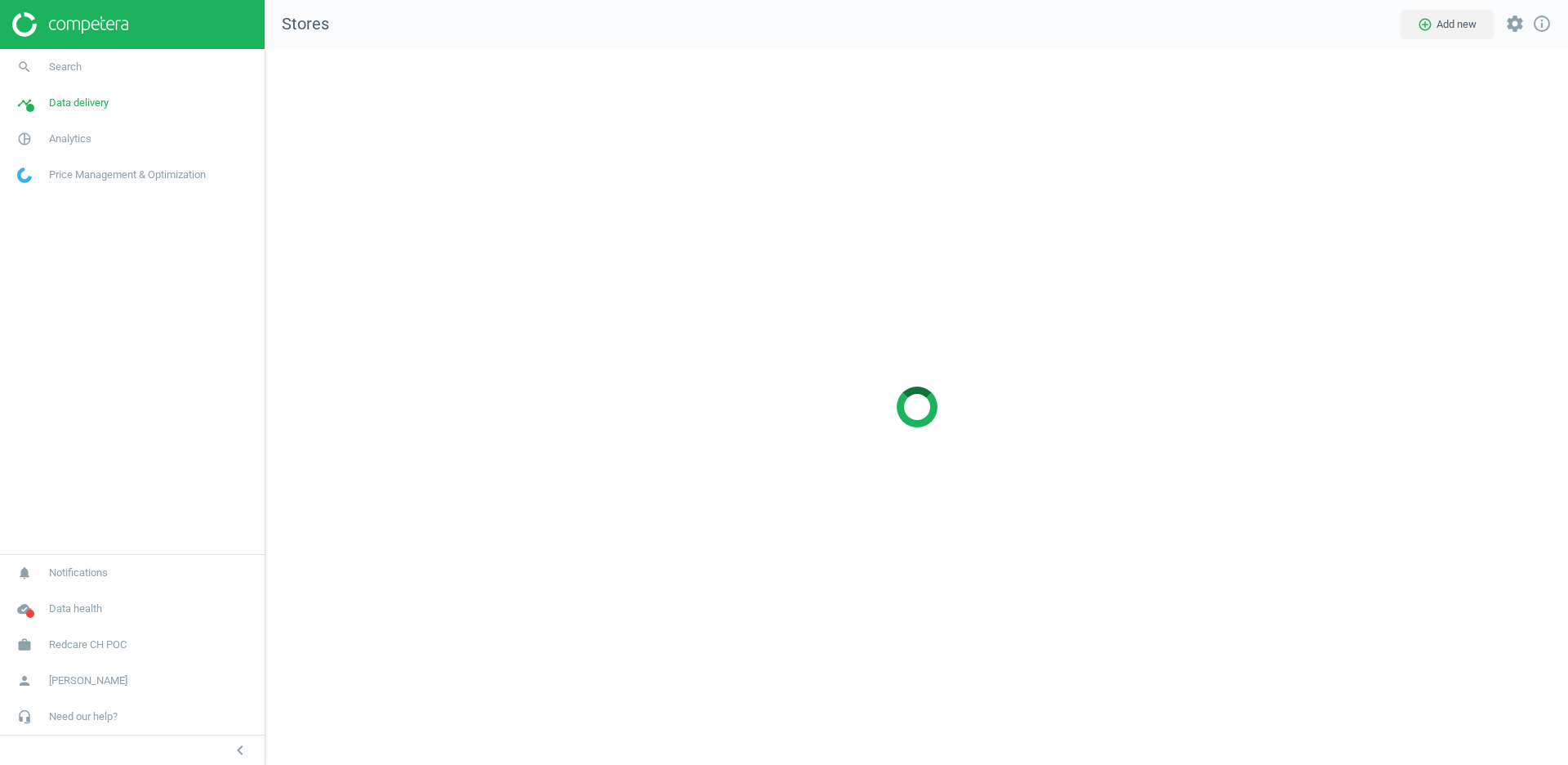
scroll to position [716, 1304]
